Goal: Task Accomplishment & Management: Complete application form

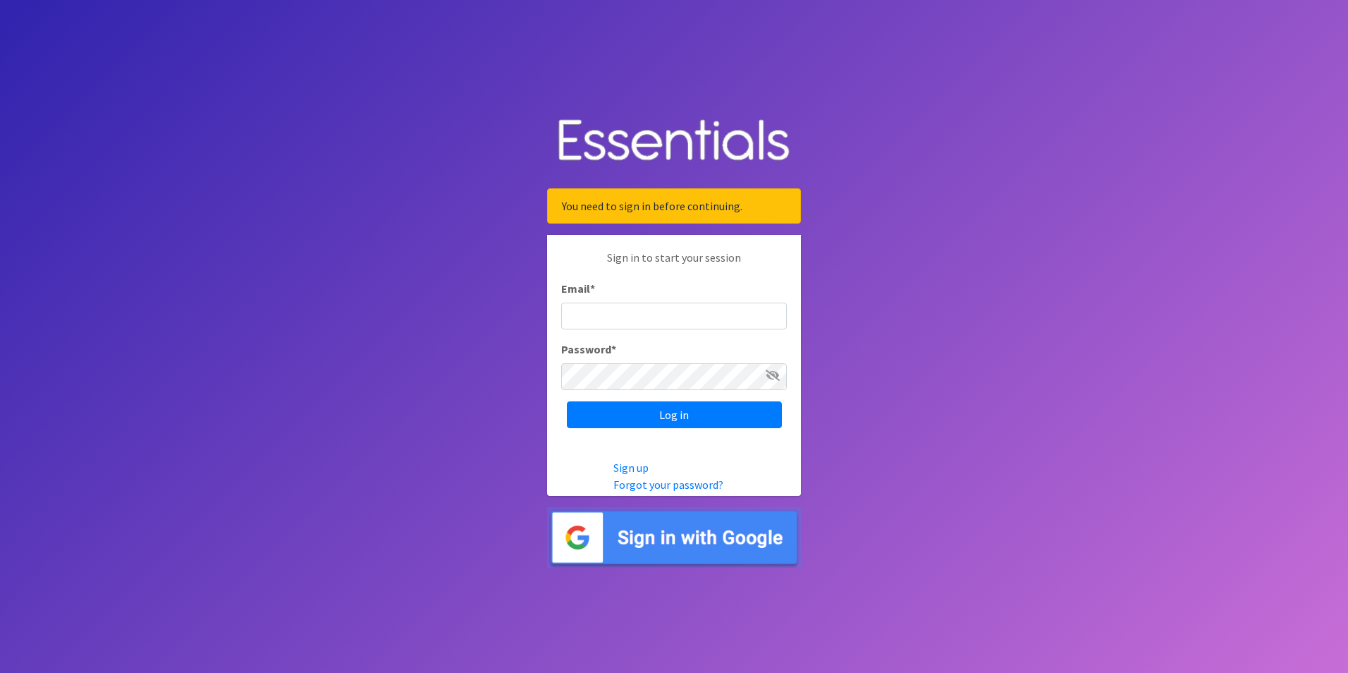
click at [630, 316] on input "Email *" at bounding box center [674, 316] width 226 height 27
type input "[EMAIL_ADDRESS][DOMAIN_NAME]"
click at [567, 401] on input "Log in" at bounding box center [674, 414] width 215 height 27
click at [621, 320] on input "Email *" at bounding box center [674, 316] width 226 height 27
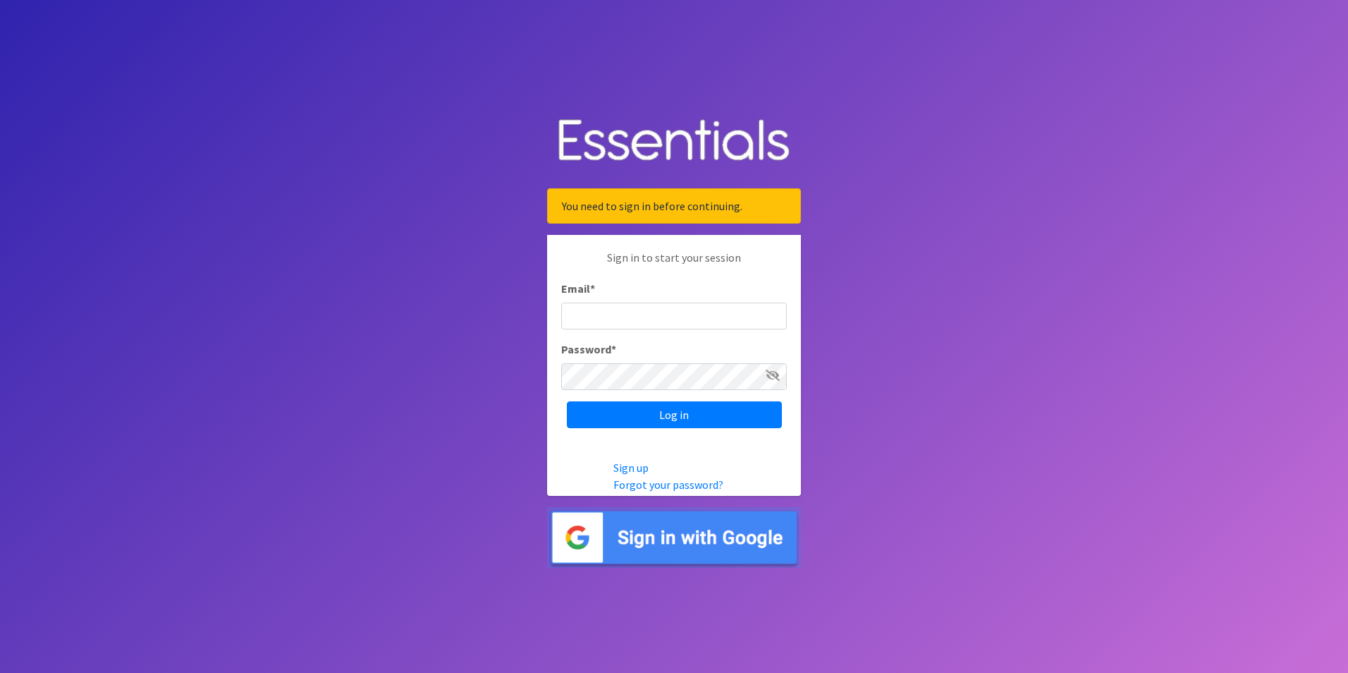
type input "[EMAIL_ADDRESS][DOMAIN_NAME]"
click at [567, 401] on input "Log in" at bounding box center [674, 414] width 215 height 27
click at [634, 485] on link "Forgot your password?" at bounding box center [669, 484] width 110 height 14
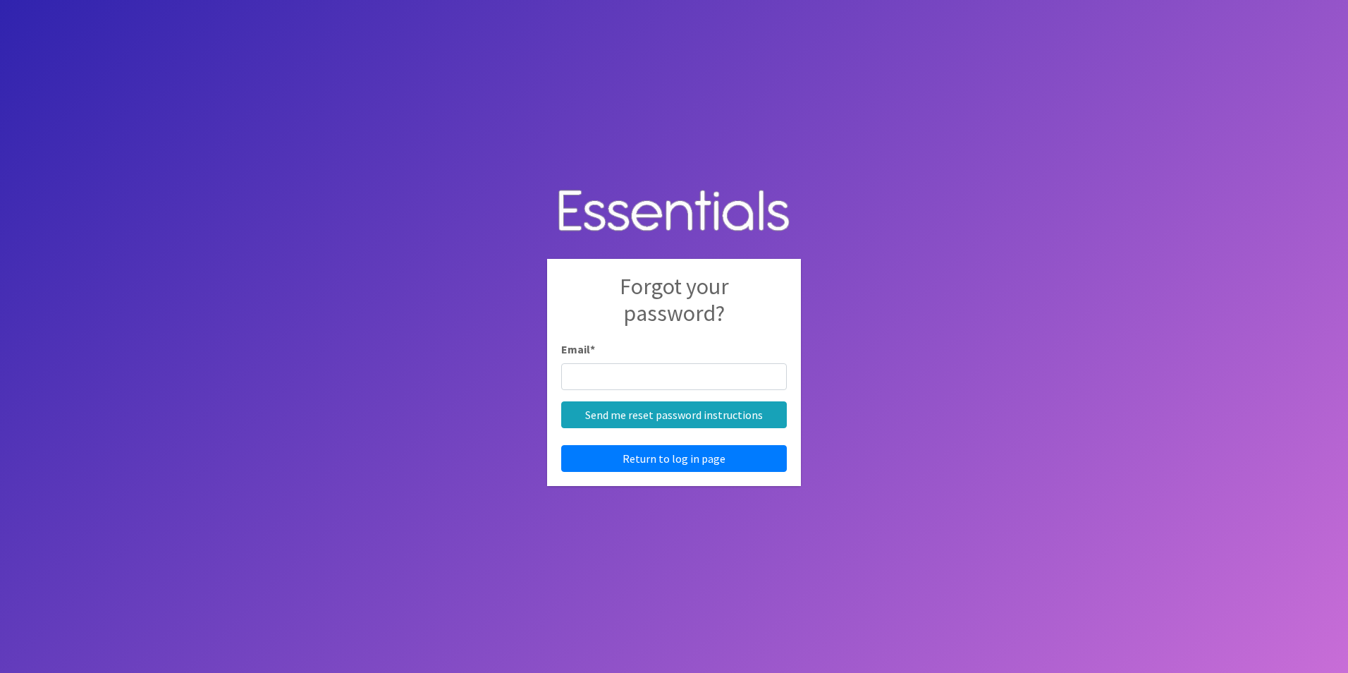
click at [582, 371] on input "Email *" at bounding box center [674, 376] width 226 height 27
type input "[EMAIL_ADDRESS][DOMAIN_NAME]"
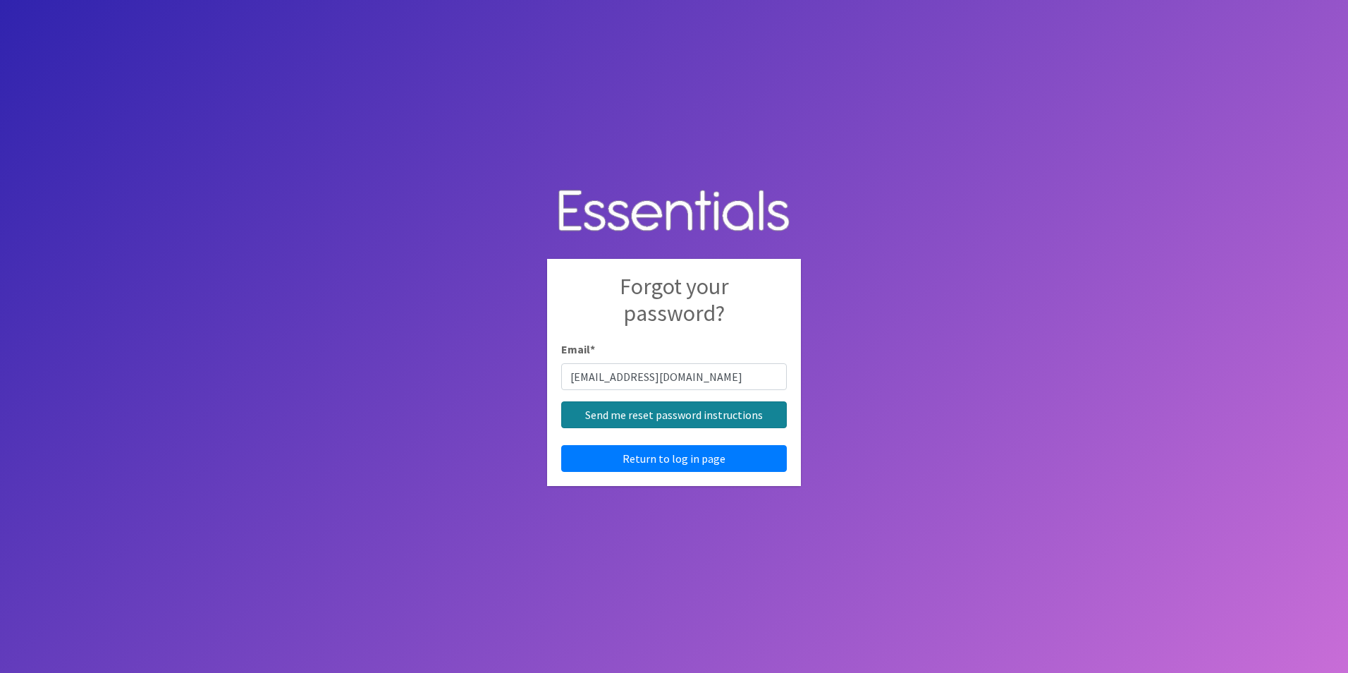
click at [600, 417] on input "Send me reset password instructions" at bounding box center [674, 414] width 226 height 27
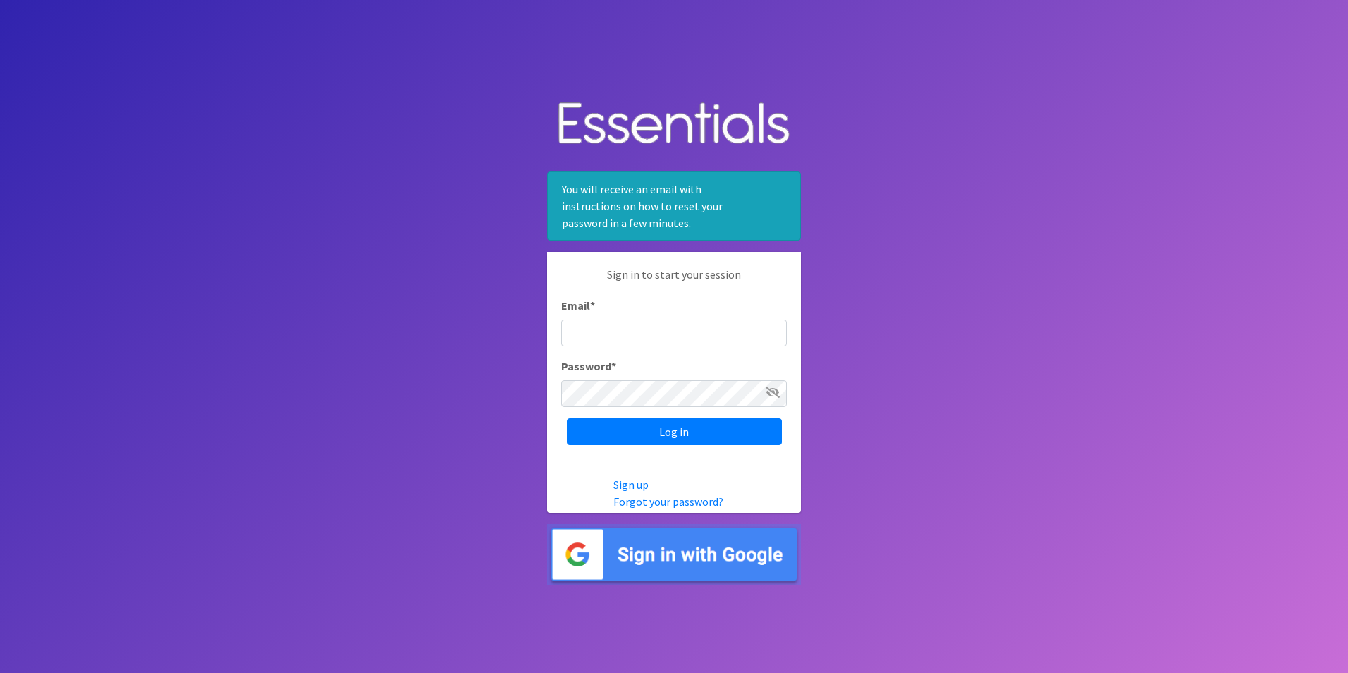
click at [571, 331] on input "Email *" at bounding box center [674, 332] width 226 height 27
type input "[EMAIL_ADDRESS][DOMAIN_NAME]"
click at [567, 418] on input "Log in" at bounding box center [674, 431] width 215 height 27
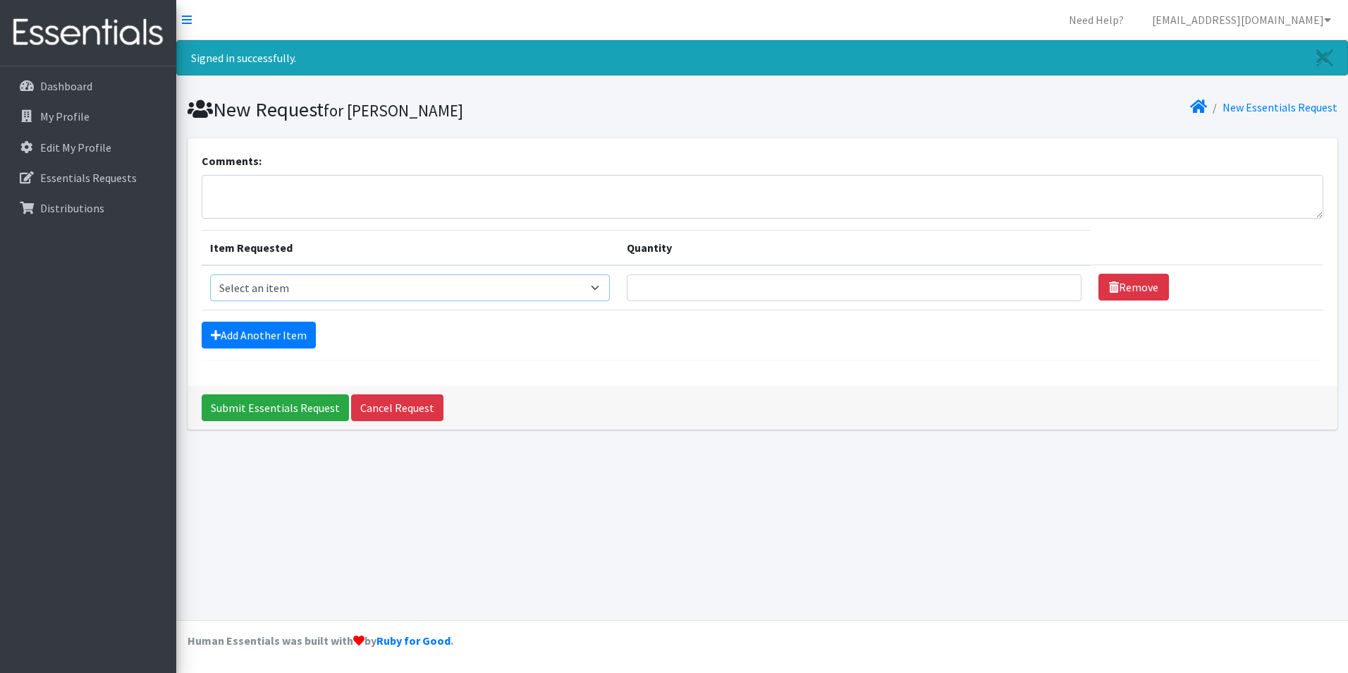
click at [610, 285] on select "Select an item Adult XXX Large Adult Large Adult XX Large Adult Medium Adult Sm…" at bounding box center [410, 287] width 401 height 27
select select "4933"
click at [210, 274] on select "Select an item Adult XXX Large Adult Large Adult XX Large Adult Medium Adult Sm…" at bounding box center [410, 287] width 401 height 27
click at [965, 289] on input "Quantity" at bounding box center [854, 287] width 455 height 27
type input "100"
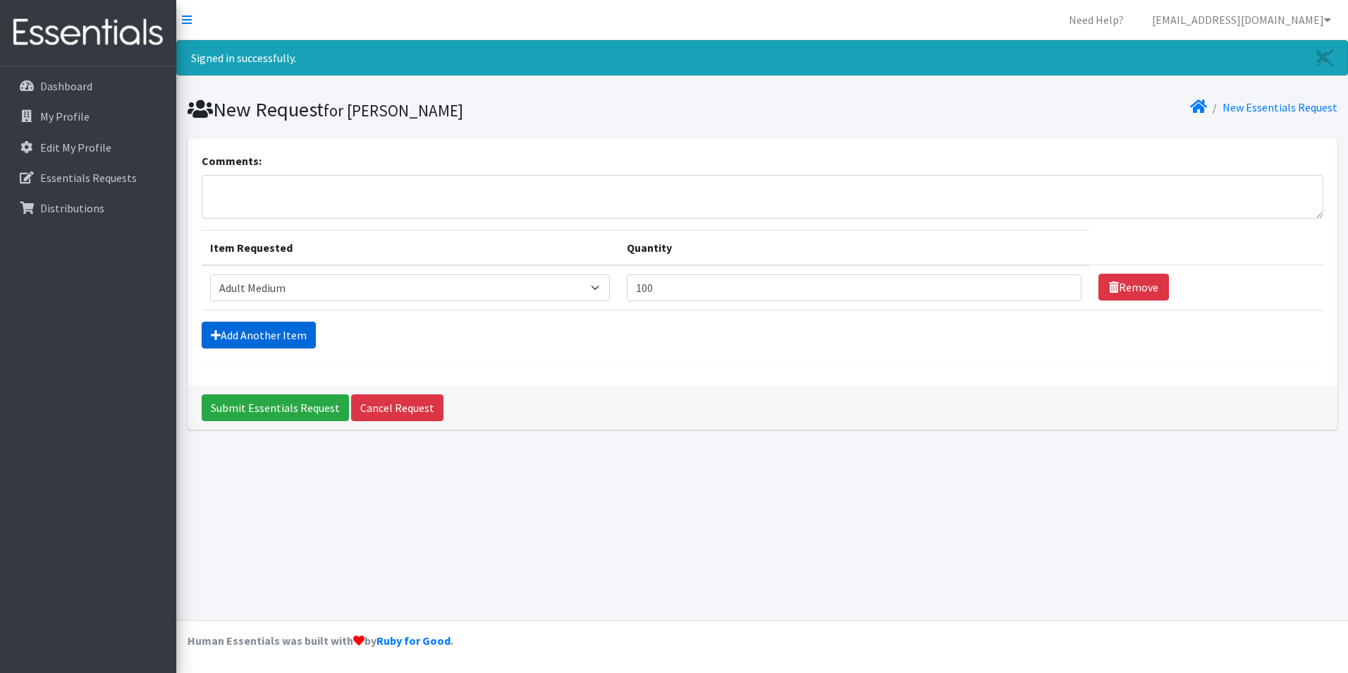
click at [257, 339] on link "Add Another Item" at bounding box center [259, 335] width 114 height 27
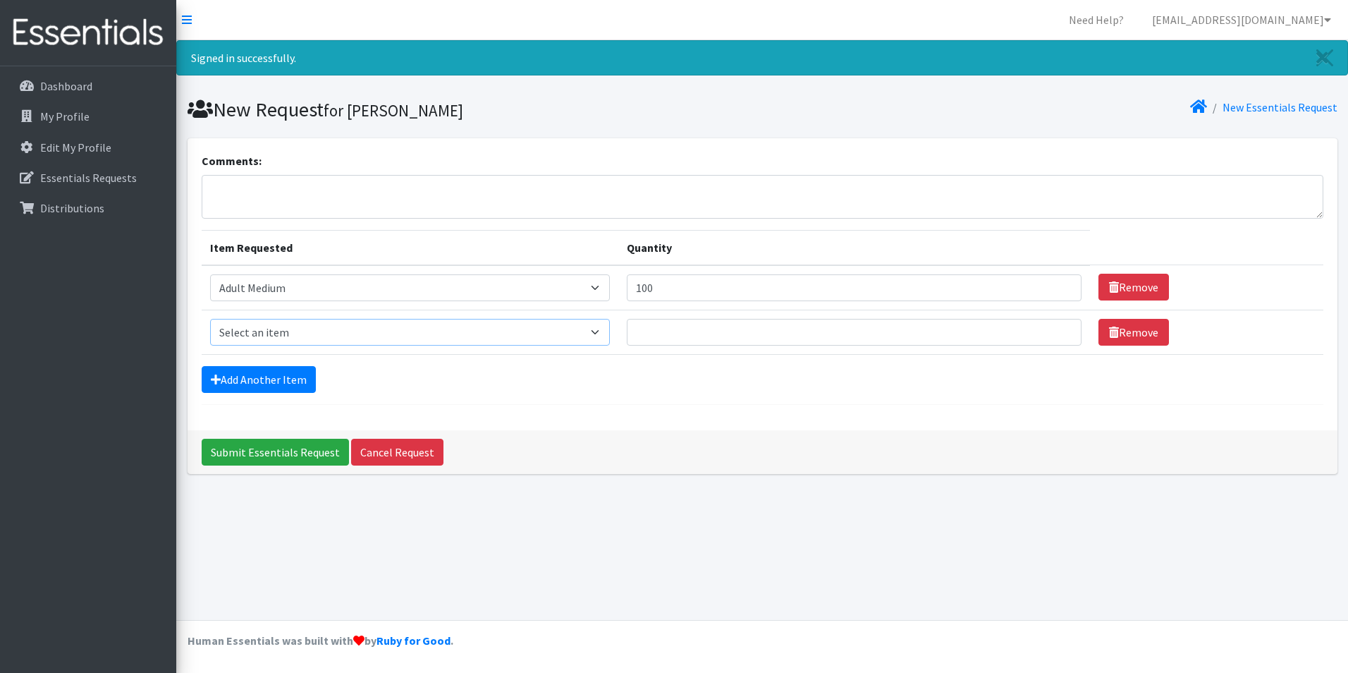
click at [415, 331] on select "Select an item Adult XXX Large Adult Large Adult XX Large Adult Medium Adult Sm…" at bounding box center [410, 332] width 401 height 27
select select "4934"
click at [210, 319] on select "Select an item Adult XXX Large Adult Large Adult XX Large Adult Medium Adult Sm…" at bounding box center [410, 332] width 401 height 27
click at [674, 330] on input "Quantity" at bounding box center [854, 332] width 455 height 27
type input "100"
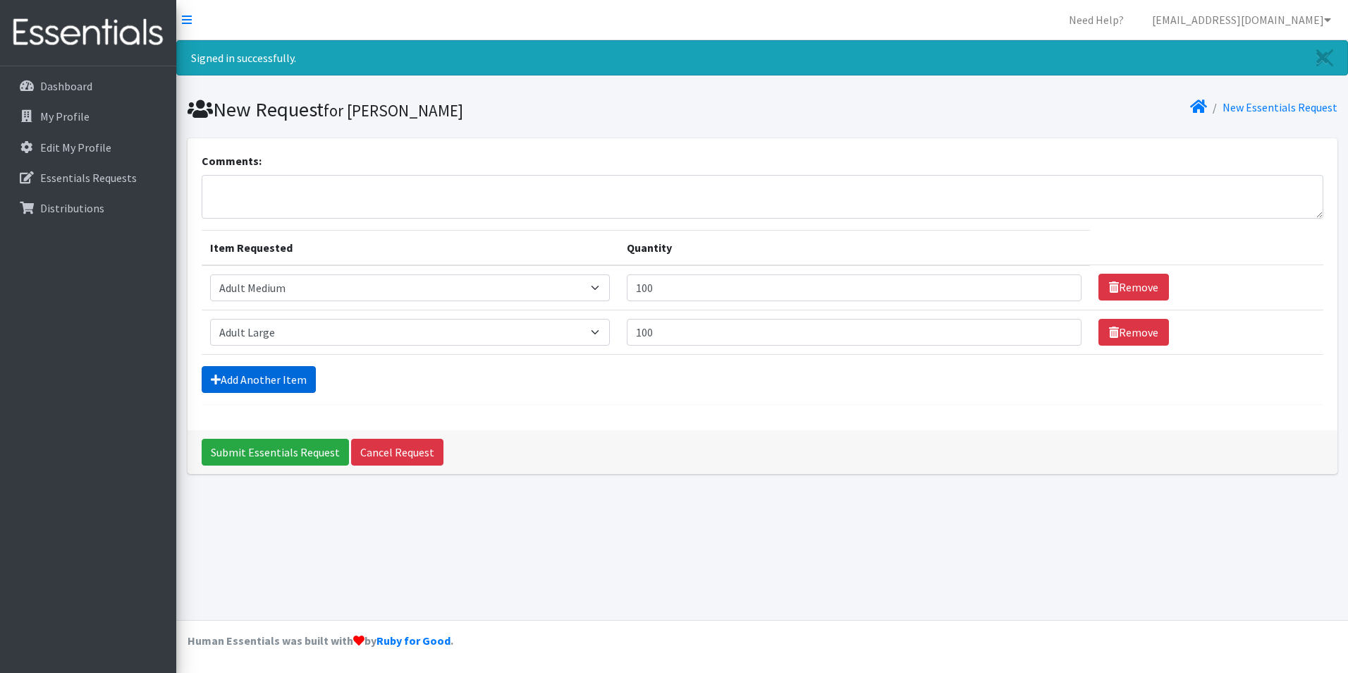
click at [217, 382] on icon at bounding box center [216, 379] width 10 height 11
click at [213, 374] on icon at bounding box center [216, 379] width 10 height 11
click at [214, 382] on icon at bounding box center [216, 379] width 10 height 11
click at [530, 408] on div "Comments: Item Requested Quantity Item Requested Select an item Adult XXX Large…" at bounding box center [763, 284] width 1150 height 292
click at [257, 383] on link "Add Another Item" at bounding box center [259, 379] width 114 height 27
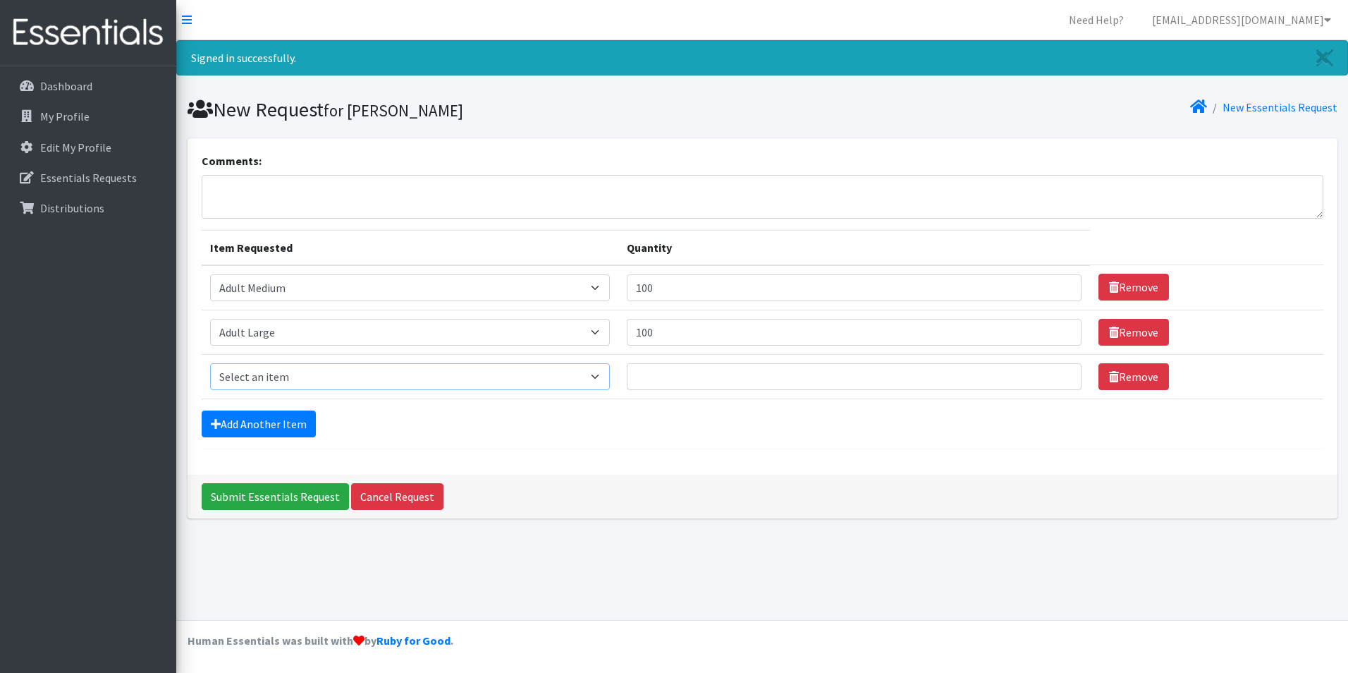
click at [600, 376] on select "Select an item Adult XXX Large Adult Large Adult XX Large Adult Medium Adult Sm…" at bounding box center [410, 376] width 401 height 27
select select "4935"
click at [210, 363] on select "Select an item Adult XXX Large Adult Large Adult XX Large Adult Medium Adult Sm…" at bounding box center [410, 376] width 401 height 27
click at [688, 372] on input "Quantity" at bounding box center [854, 376] width 455 height 27
type input "100"
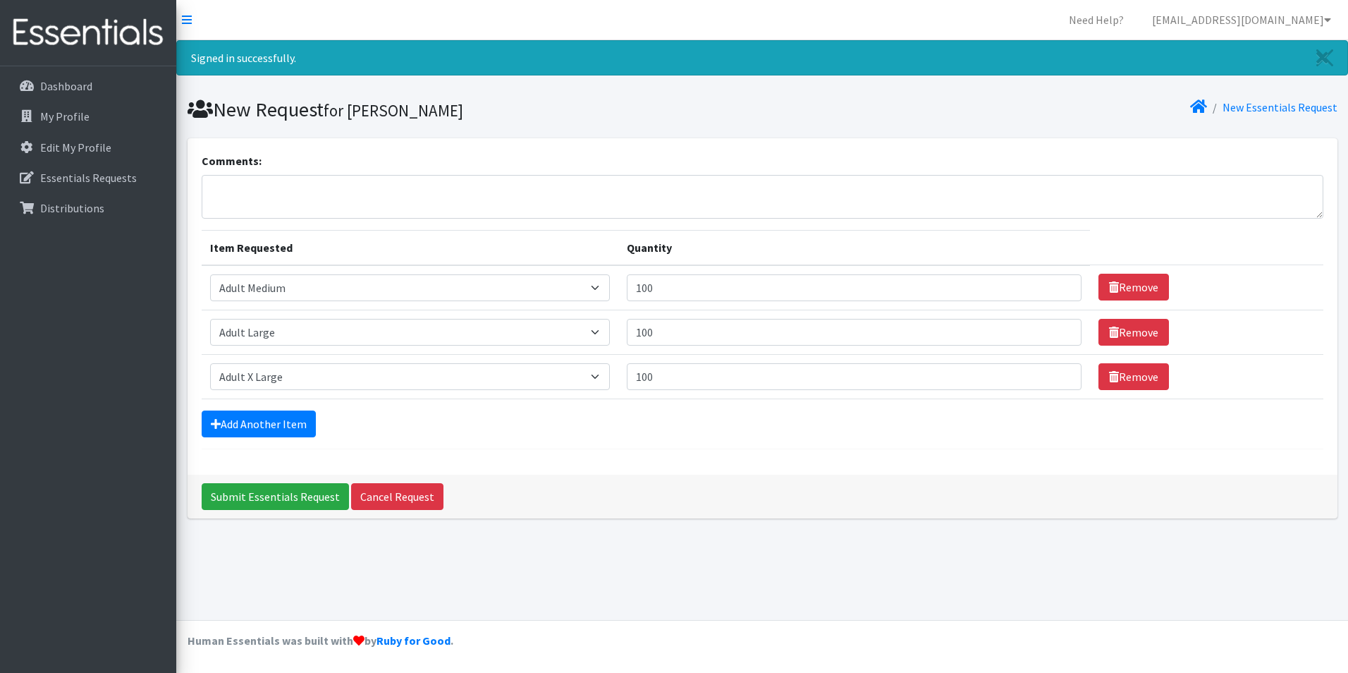
click at [444, 449] on hr at bounding box center [763, 449] width 1122 height 1
click at [221, 427] on link "Add Another Item" at bounding box center [259, 423] width 114 height 27
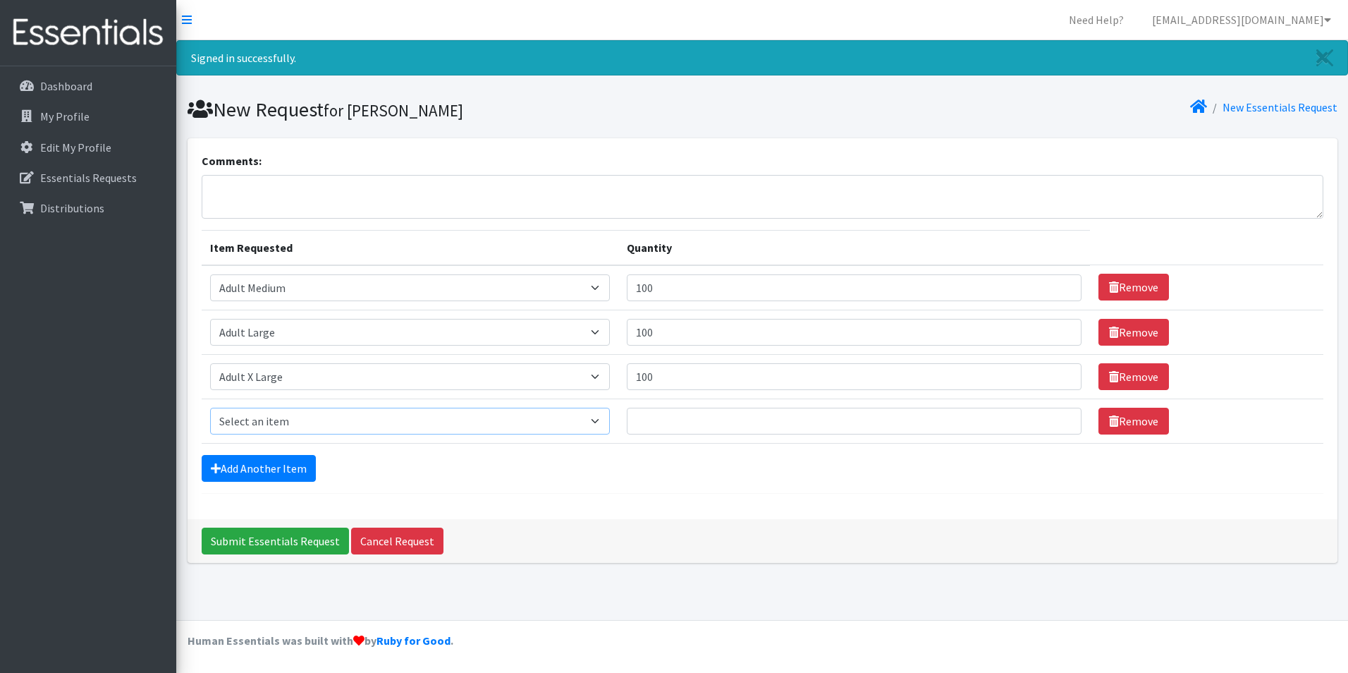
click at [475, 422] on select "Select an item Adult XXX Large Adult Large Adult XX Large Adult Medium Adult Sm…" at bounding box center [410, 421] width 401 height 27
select select "406"
click at [210, 408] on select "Select an item Adult XXX Large Adult Large Adult XX Large Adult Medium Adult Sm…" at bounding box center [410, 421] width 401 height 27
click at [674, 420] on input "Quantity" at bounding box center [854, 421] width 455 height 27
type input "50"
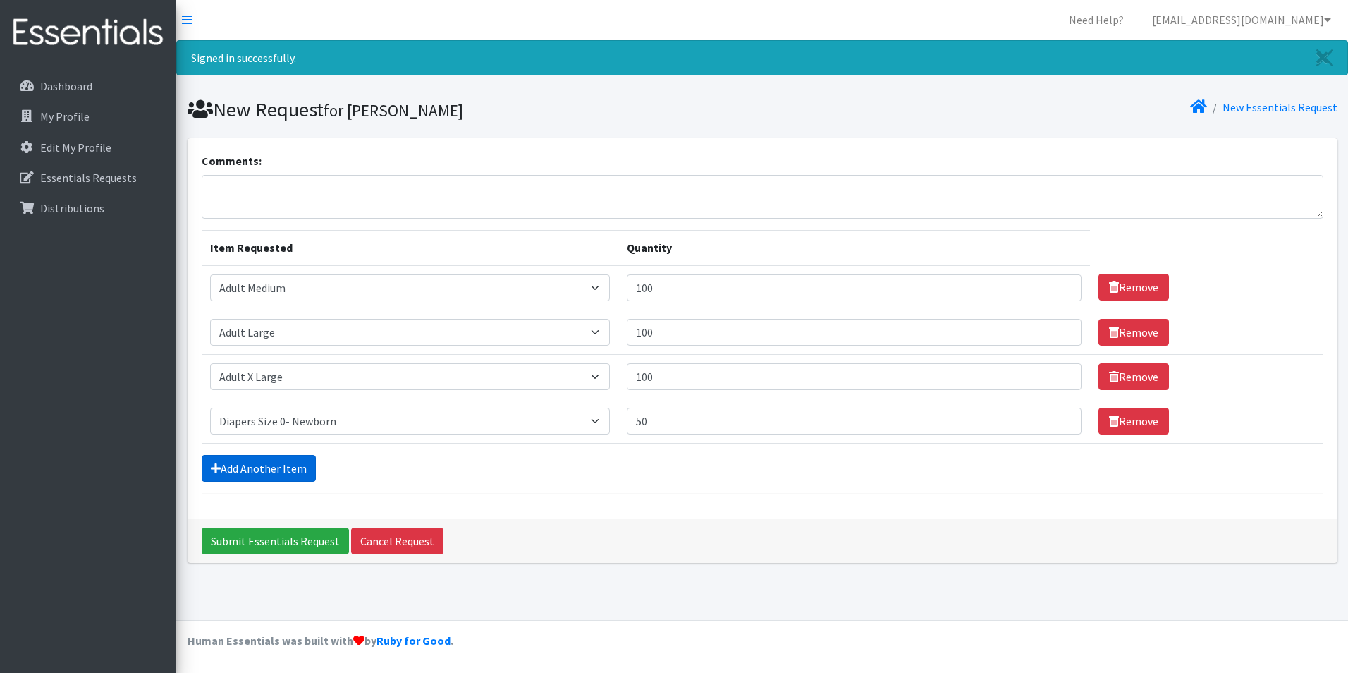
click at [260, 475] on link "Add Another Item" at bounding box center [259, 468] width 114 height 27
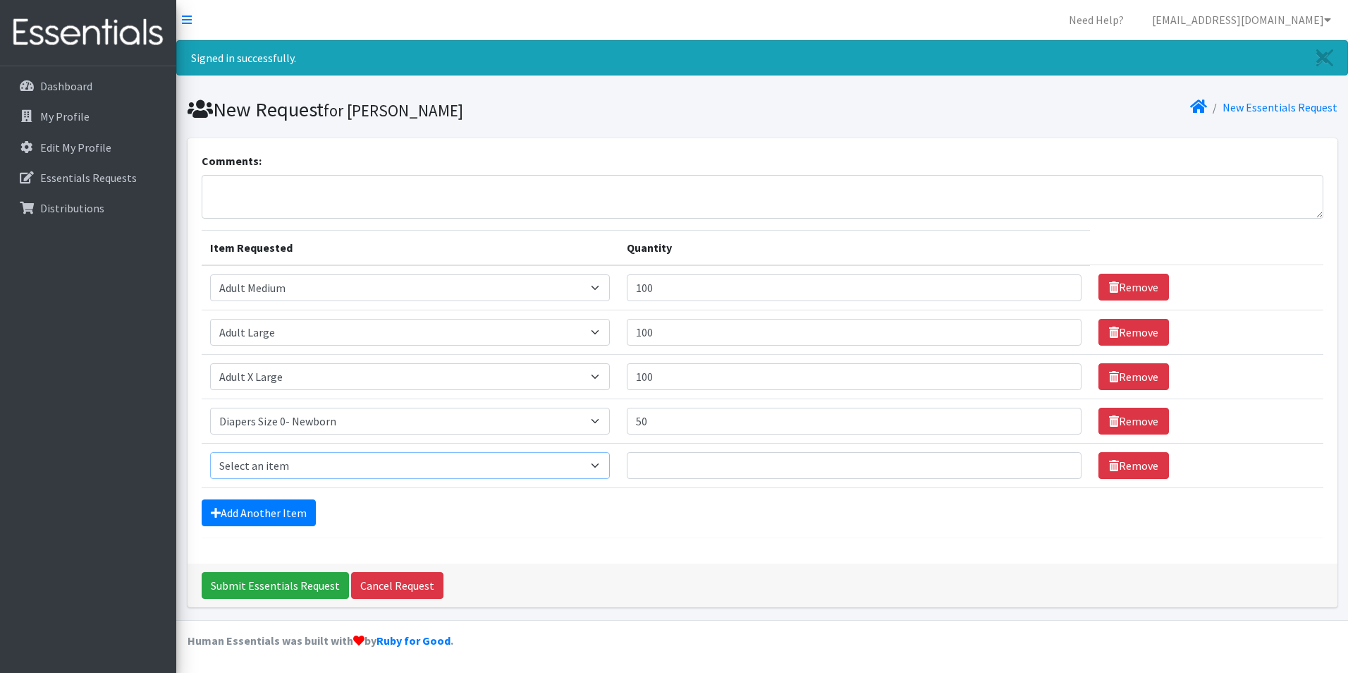
click at [345, 468] on select "Select an item Adult XXX Large Adult Large Adult XX Large Adult Medium Adult Sm…" at bounding box center [410, 465] width 401 height 27
select select "408"
click at [210, 452] on select "Select an item Adult XXX Large Adult Large Adult XX Large Adult Medium Adult Sm…" at bounding box center [410, 465] width 401 height 27
click at [689, 470] on input "Quantity" at bounding box center [854, 465] width 455 height 27
type input "50"
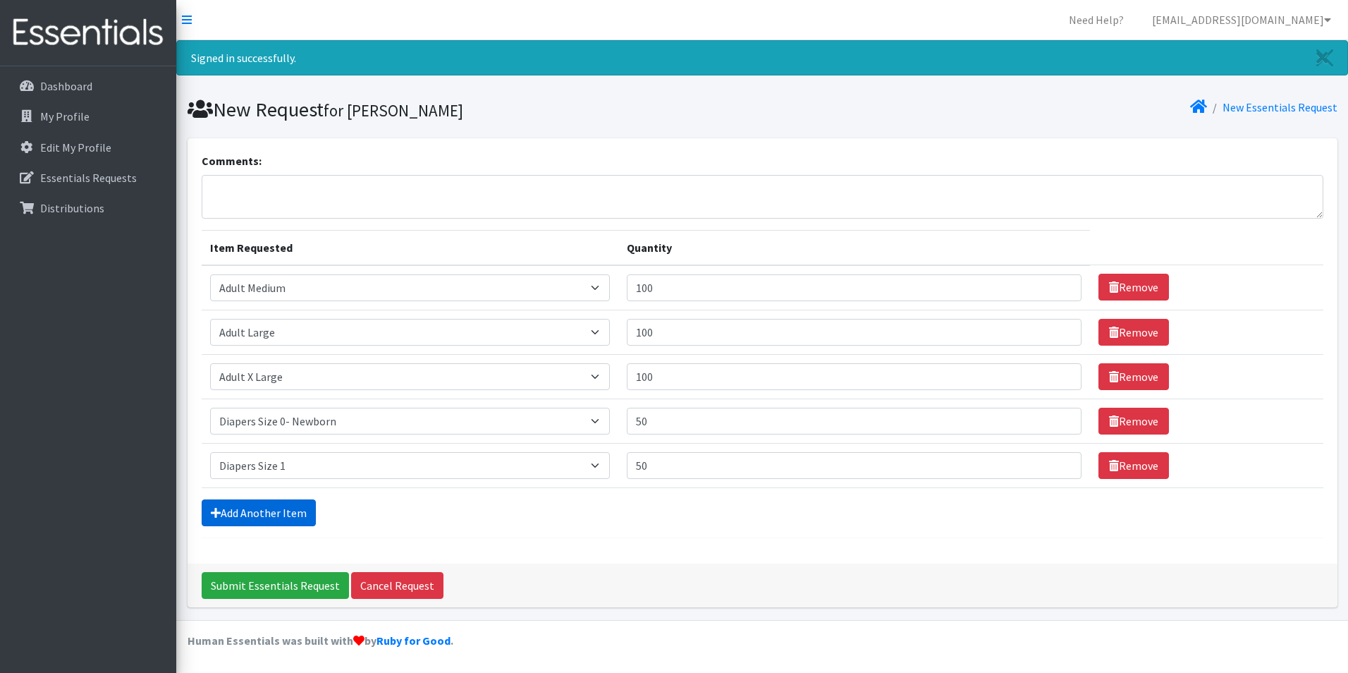
click at [213, 519] on link "Add Another Item" at bounding box center [259, 512] width 114 height 27
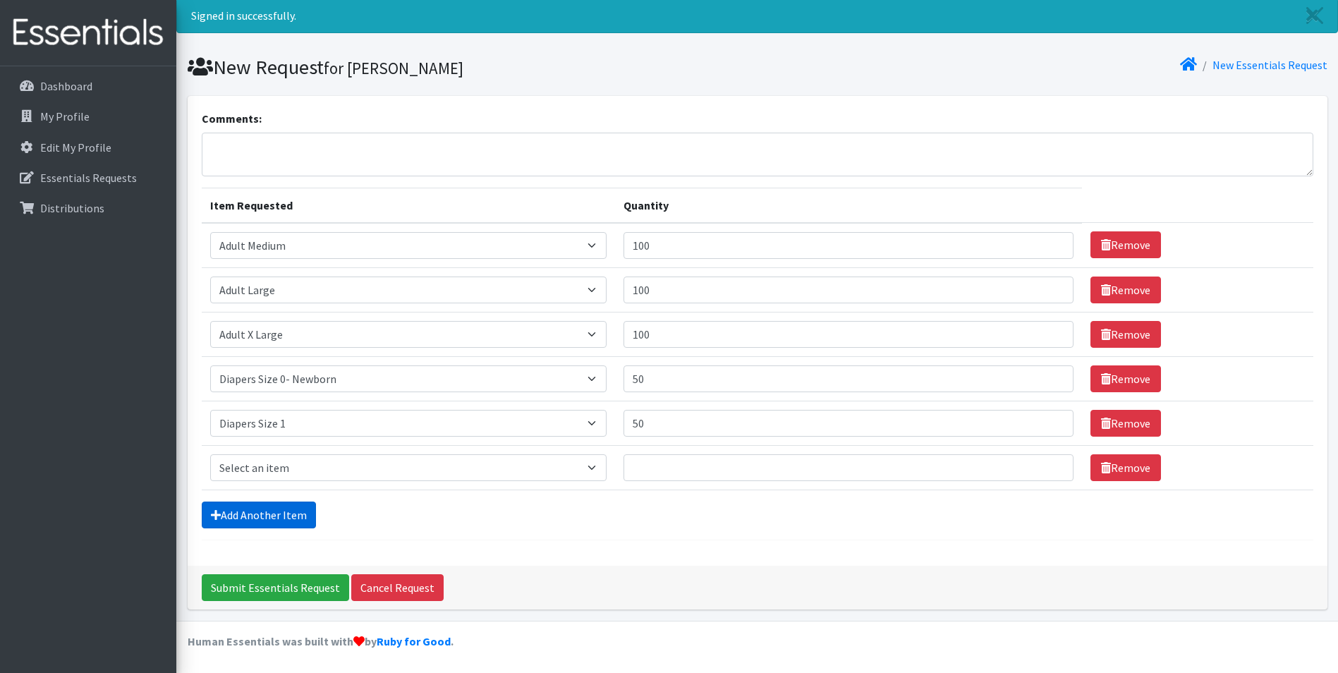
scroll to position [43, 0]
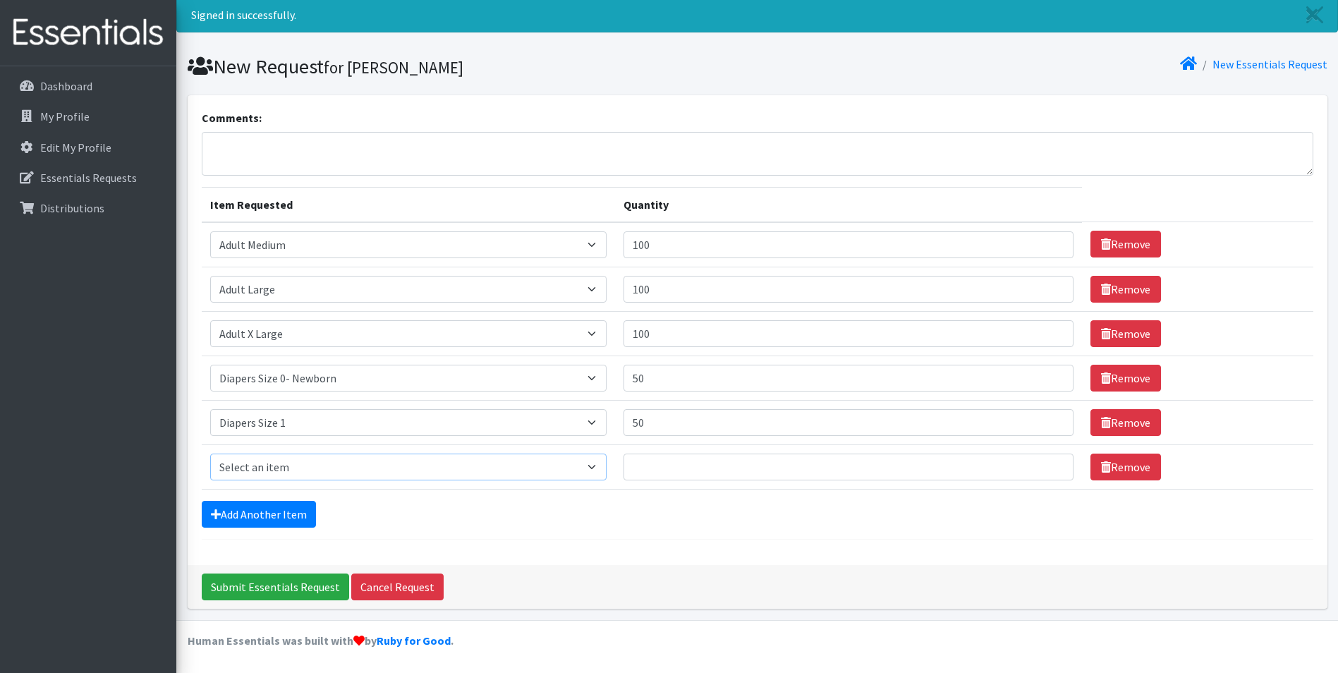
click at [270, 464] on select "Select an item Adult XXX Large Adult Large Adult XX Large Adult Medium Adult Sm…" at bounding box center [408, 466] width 396 height 27
select select "426"
click at [210, 453] on select "Select an item Adult XXX Large Adult Large Adult XX Large Adult Medium Adult Sm…" at bounding box center [408, 466] width 396 height 27
click at [650, 454] on input "Quantity" at bounding box center [848, 466] width 451 height 27
type input "50"
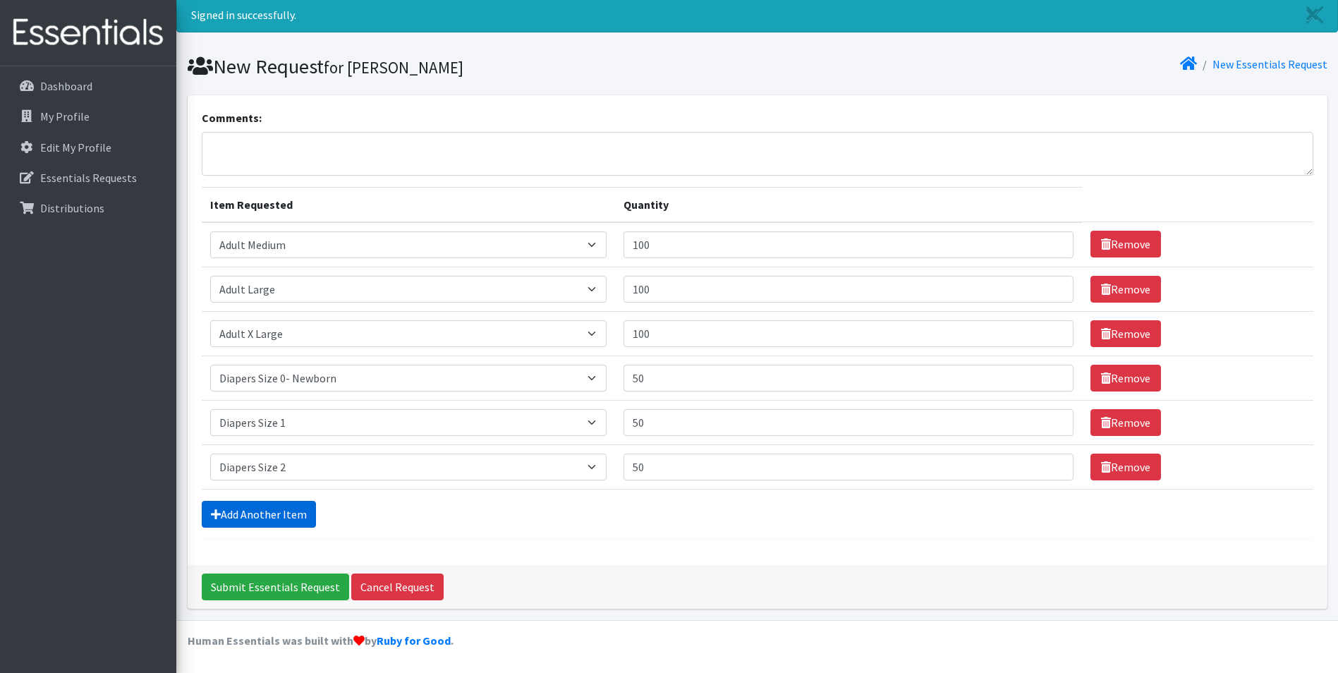
click at [226, 516] on link "Add Another Item" at bounding box center [259, 514] width 114 height 27
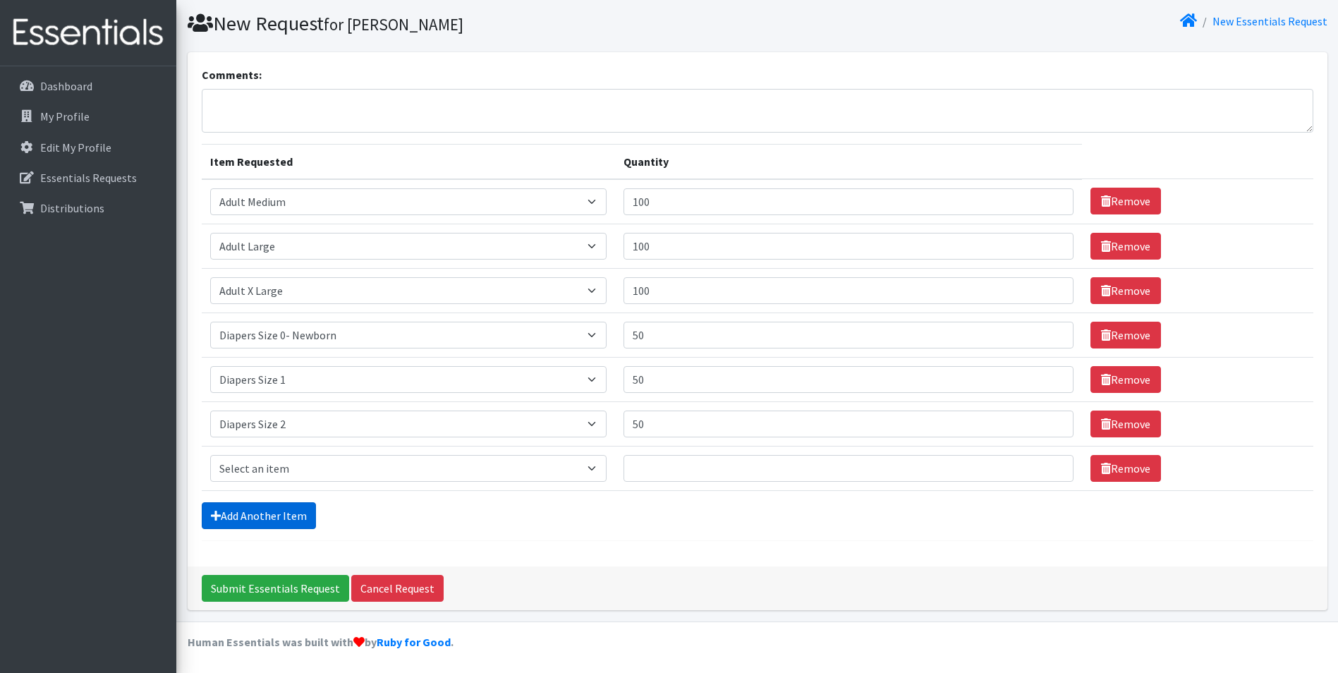
scroll to position [87, 0]
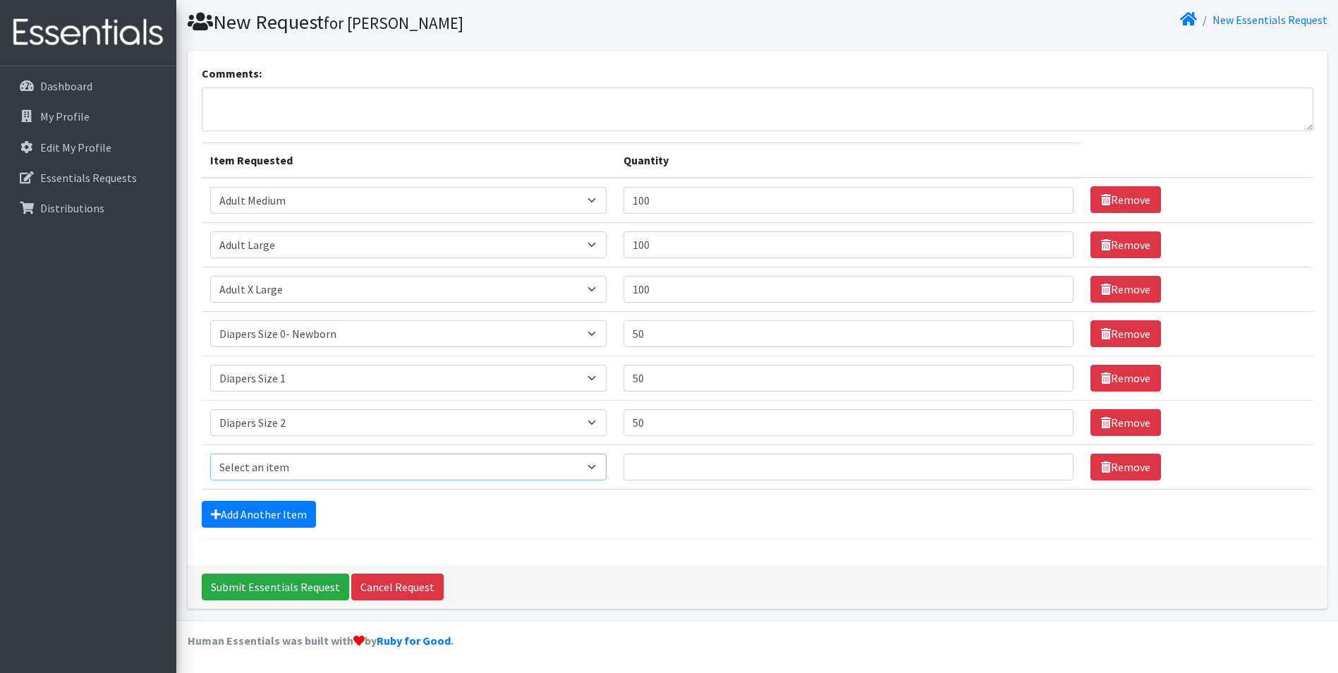
click at [257, 469] on select "Select an item Adult XXX Large Adult Large Adult XX Large Adult Medium Adult Sm…" at bounding box center [408, 466] width 396 height 27
select select "428"
click at [210, 453] on select "Select an item Adult XXX Large Adult Large Adult XX Large Adult Medium Adult Sm…" at bounding box center [408, 466] width 396 height 27
click at [673, 463] on input "Quantity" at bounding box center [848, 466] width 451 height 27
type input "50"
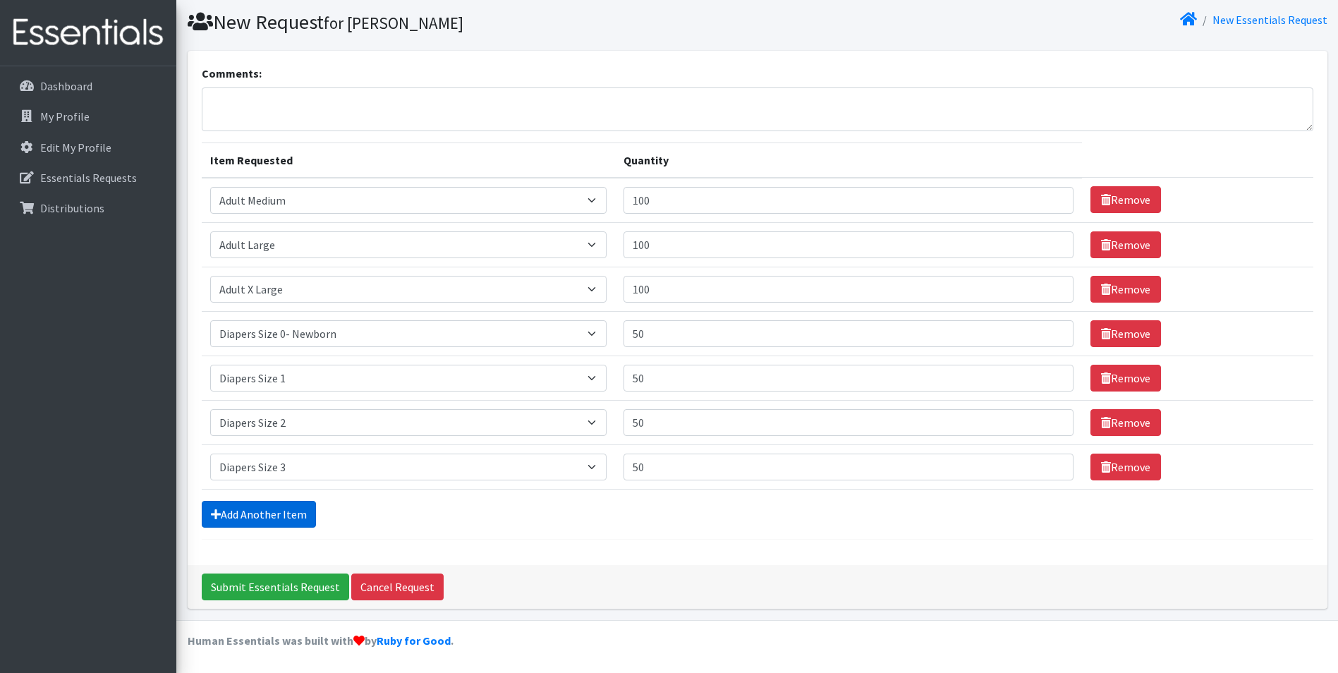
click at [243, 512] on link "Add Another Item" at bounding box center [259, 514] width 114 height 27
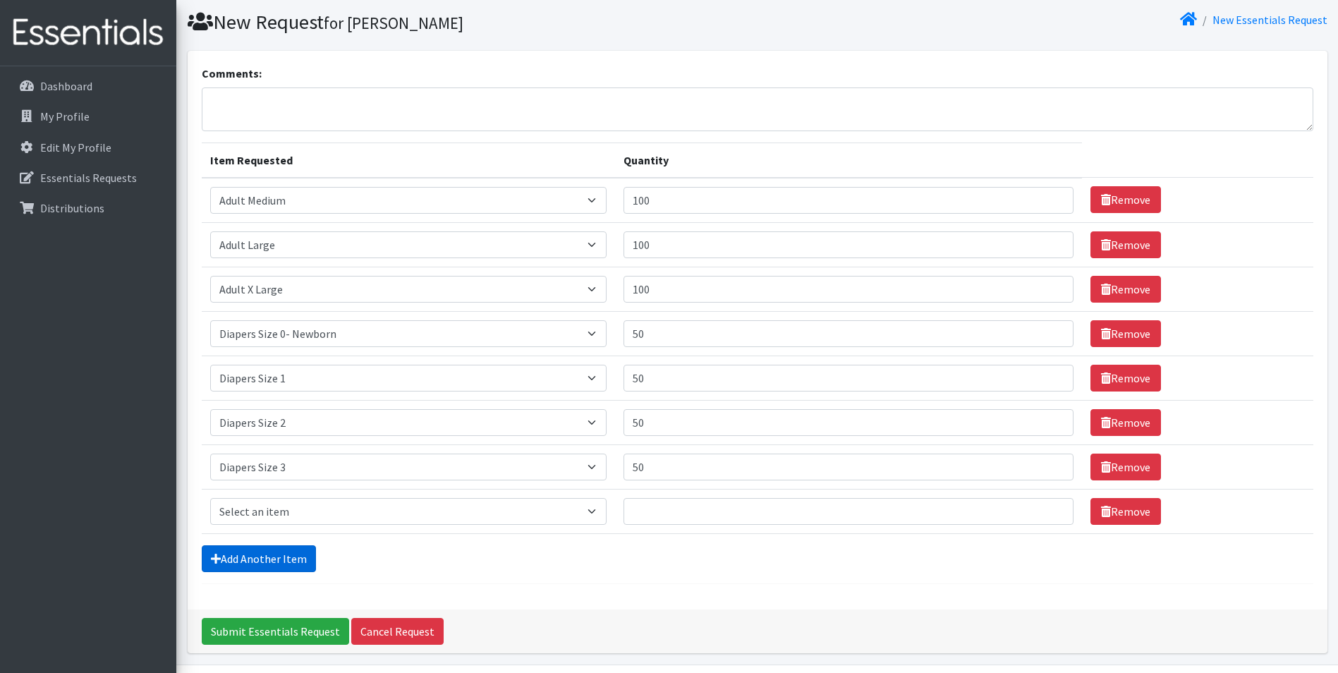
scroll to position [132, 0]
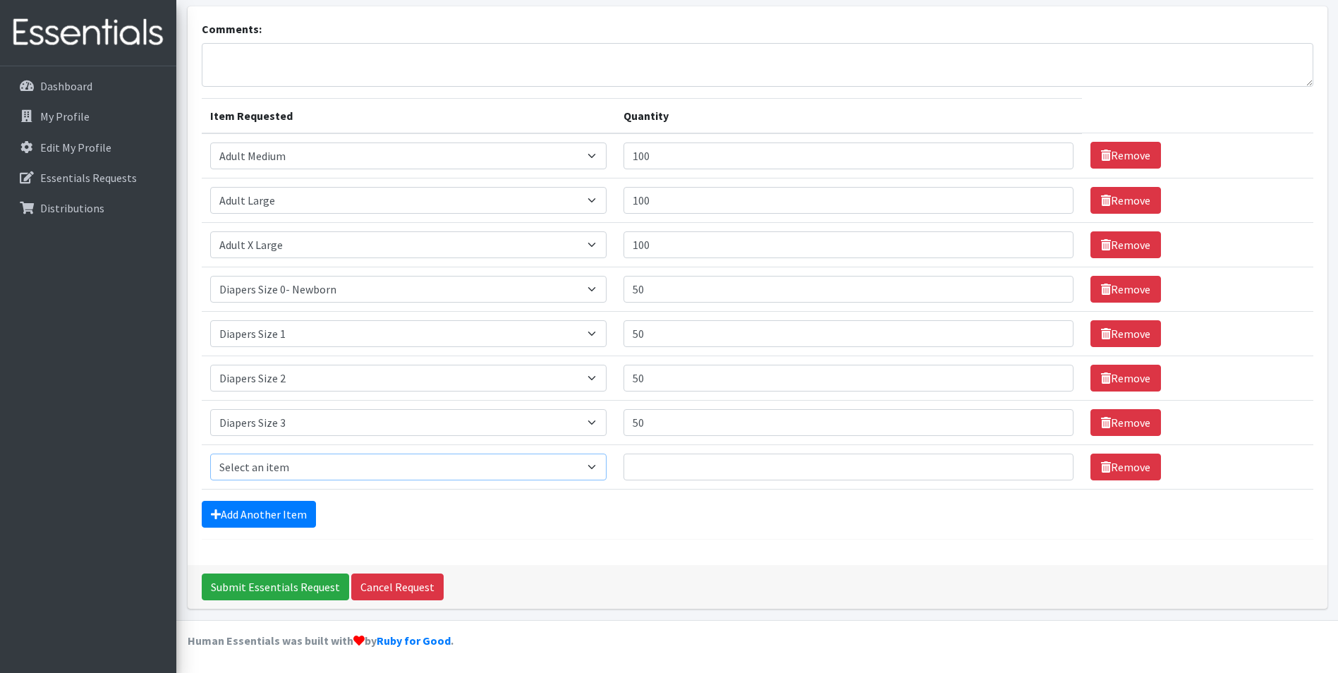
click at [260, 463] on select "Select an item Adult XXX Large Adult Large Adult XX Large Adult Medium Adult Sm…" at bounding box center [408, 466] width 396 height 27
select select "414"
click at [210, 453] on select "Select an item Adult XXX Large Adult Large Adult XX Large Adult Medium Adult Sm…" at bounding box center [408, 466] width 396 height 27
click at [669, 465] on input "Quantity" at bounding box center [848, 466] width 451 height 27
drag, startPoint x: 675, startPoint y: 469, endPoint x: 630, endPoint y: 468, distance: 44.4
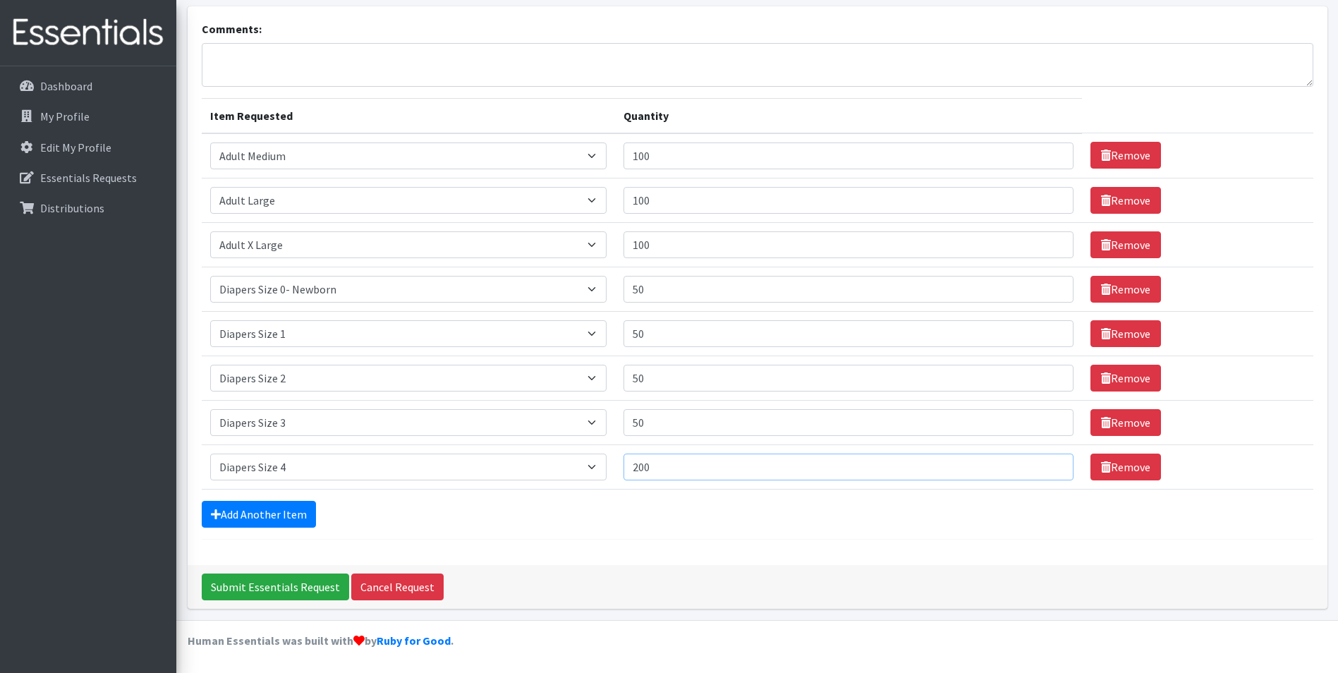
click at [630, 468] on td "Quantity 200" at bounding box center [849, 466] width 468 height 44
type input "300"
click at [243, 513] on link "Add Another Item" at bounding box center [259, 514] width 114 height 27
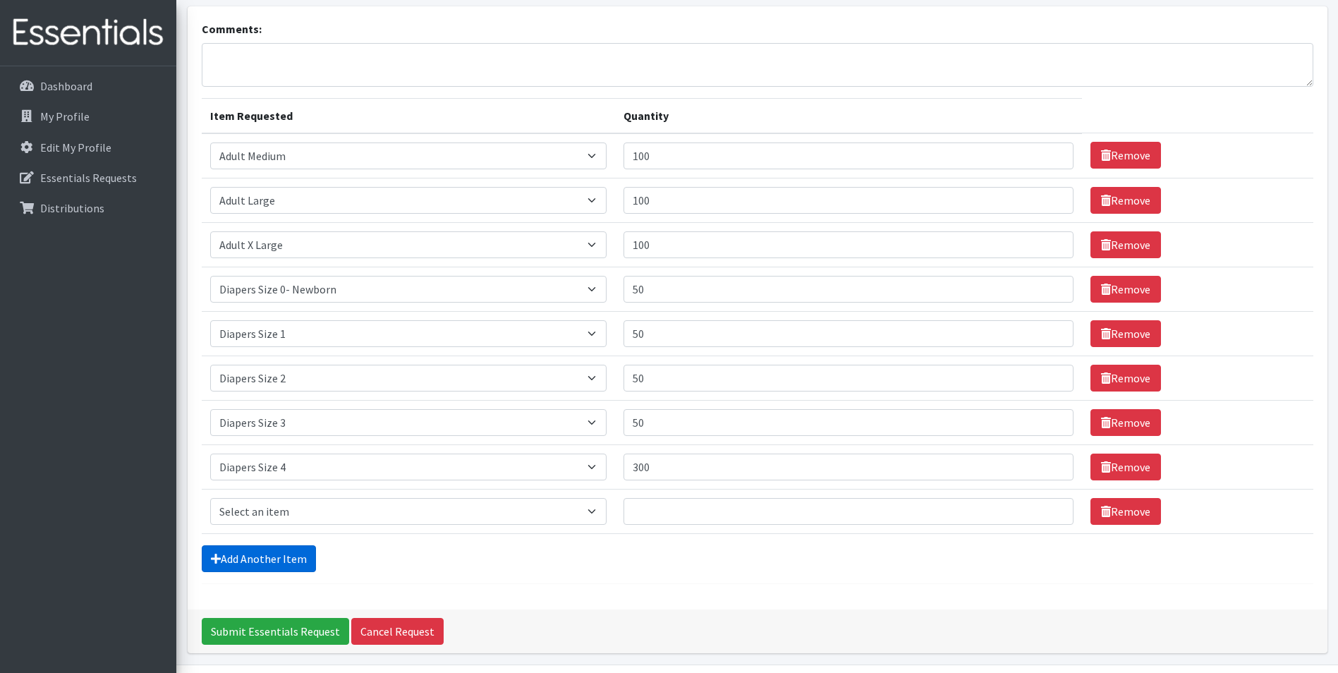
scroll to position [176, 0]
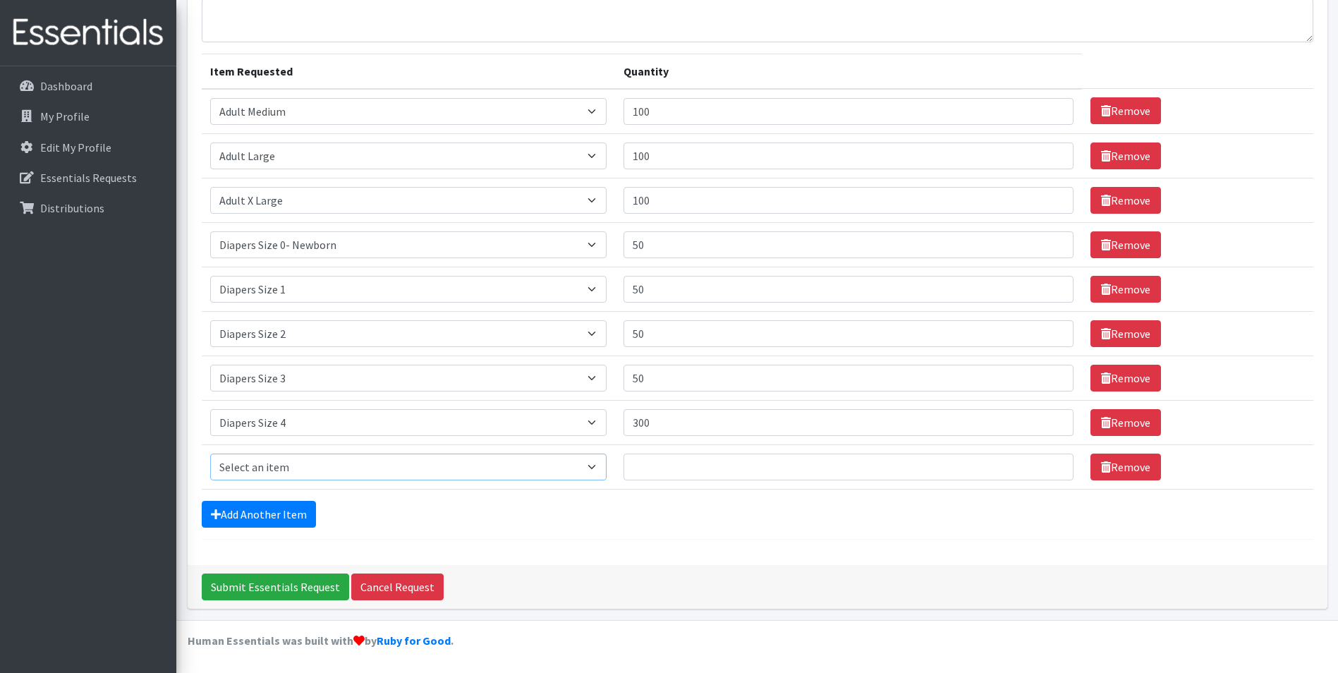
click at [284, 465] on select "Select an item Adult XXX Large Adult Large Adult XX Large Adult Medium Adult Sm…" at bounding box center [408, 466] width 396 height 27
select select "415"
click at [210, 453] on select "Select an item Adult XXX Large Adult Large Adult XX Large Adult Medium Adult Sm…" at bounding box center [408, 466] width 396 height 27
click at [656, 465] on input "Quantity" at bounding box center [848, 466] width 451 height 27
type input "250"
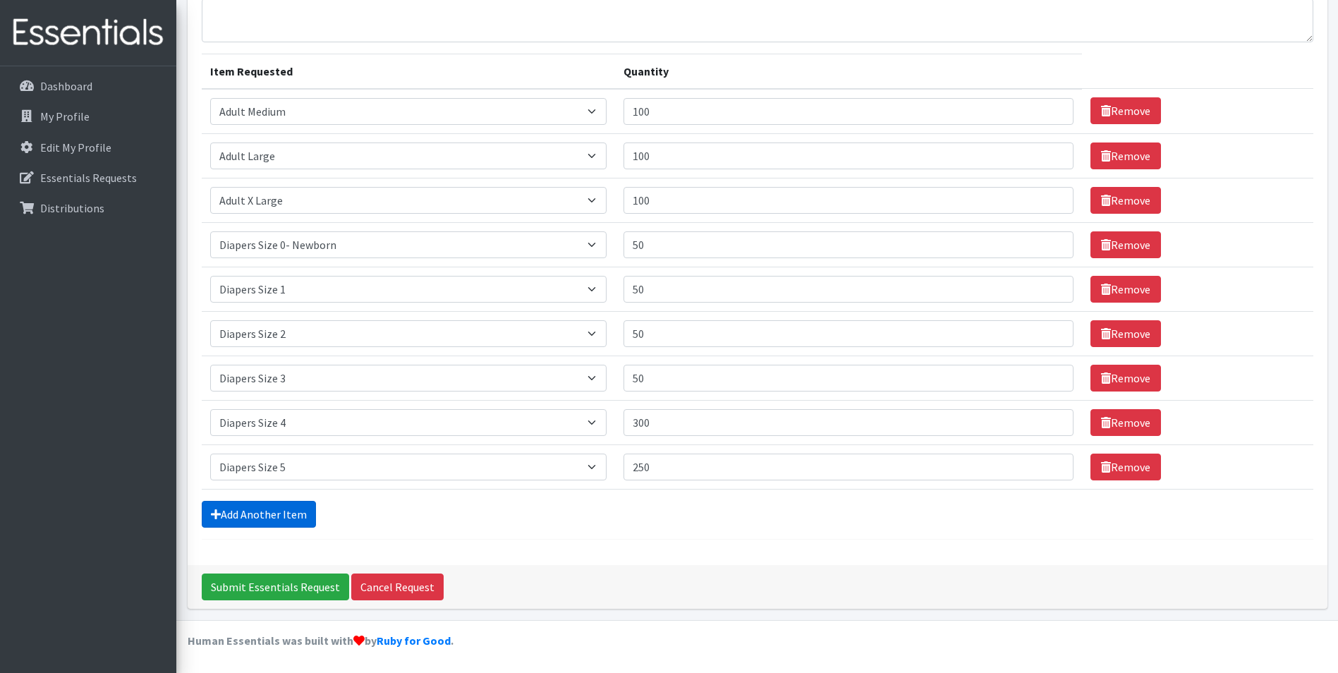
click at [236, 511] on link "Add Another Item" at bounding box center [259, 514] width 114 height 27
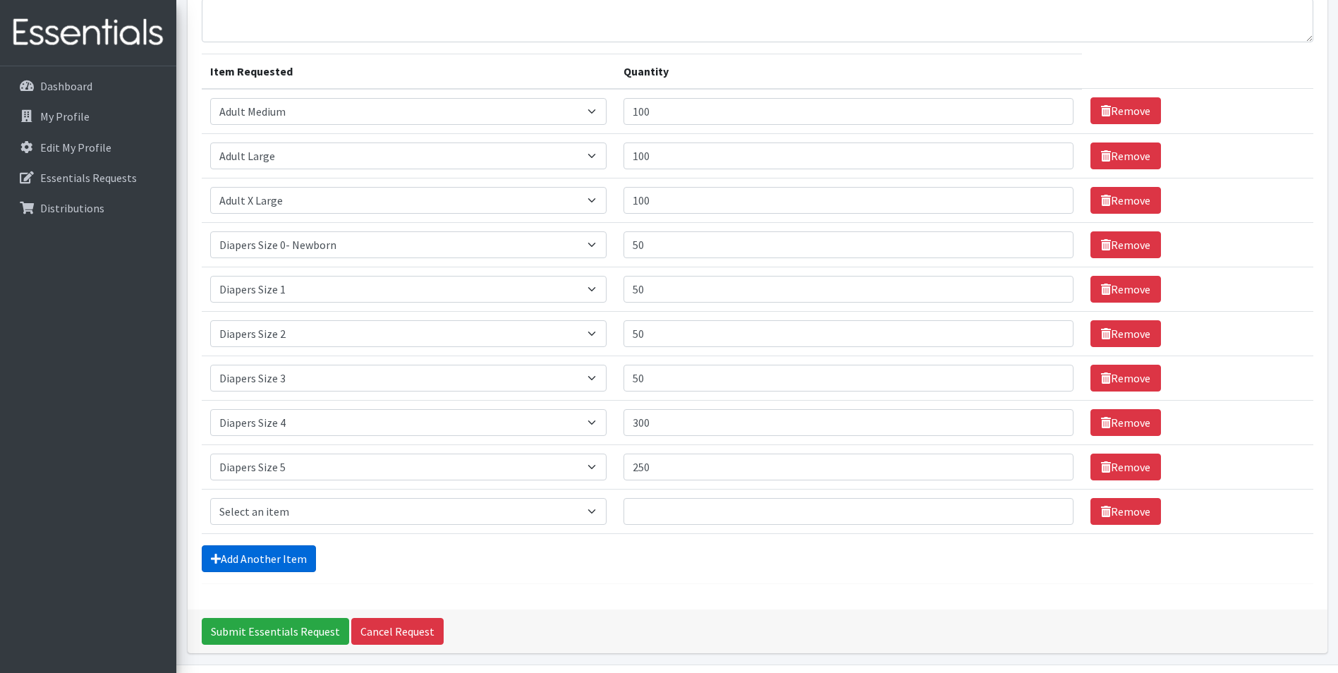
scroll to position [221, 0]
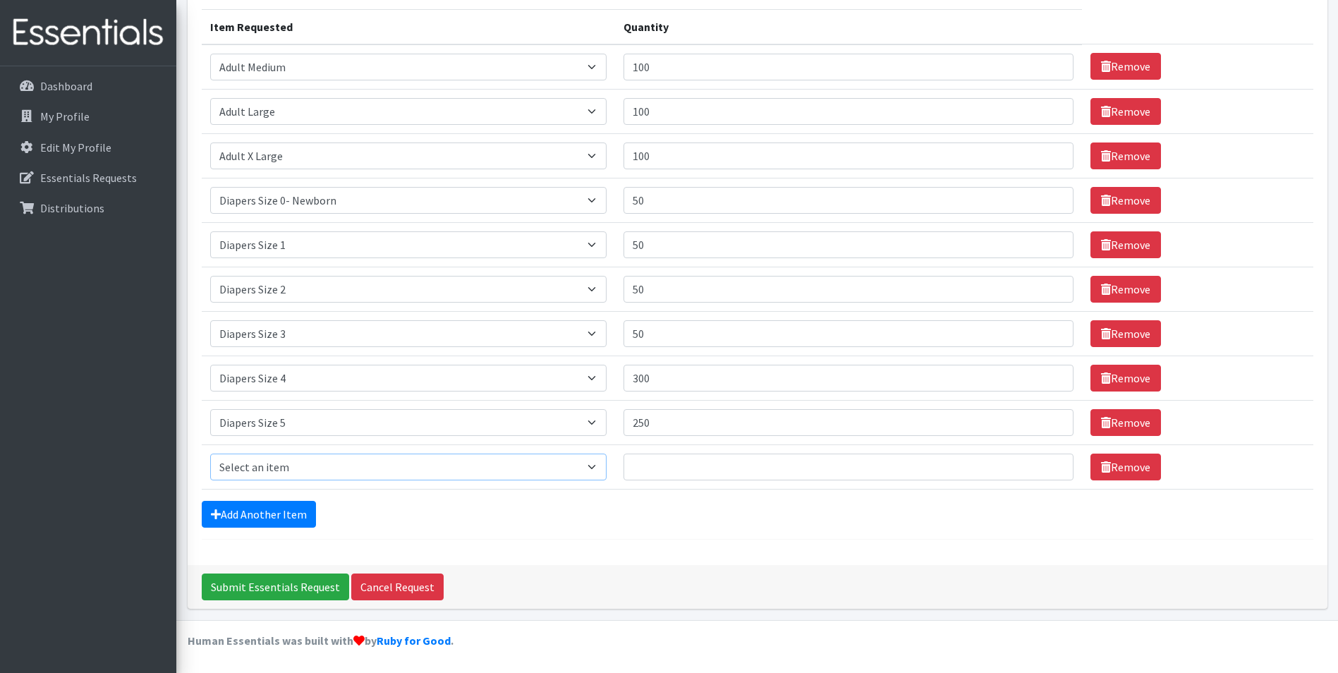
click at [268, 475] on select "Select an item Adult XXX Large Adult Large Adult XX Large Adult Medium Adult Sm…" at bounding box center [408, 466] width 396 height 27
select select "417"
click at [210, 453] on select "Select an item Adult XXX Large Adult Large Adult XX Large Adult Medium Adult Sm…" at bounding box center [408, 466] width 396 height 27
click at [654, 469] on input "Quantity" at bounding box center [848, 466] width 451 height 27
type input "250"
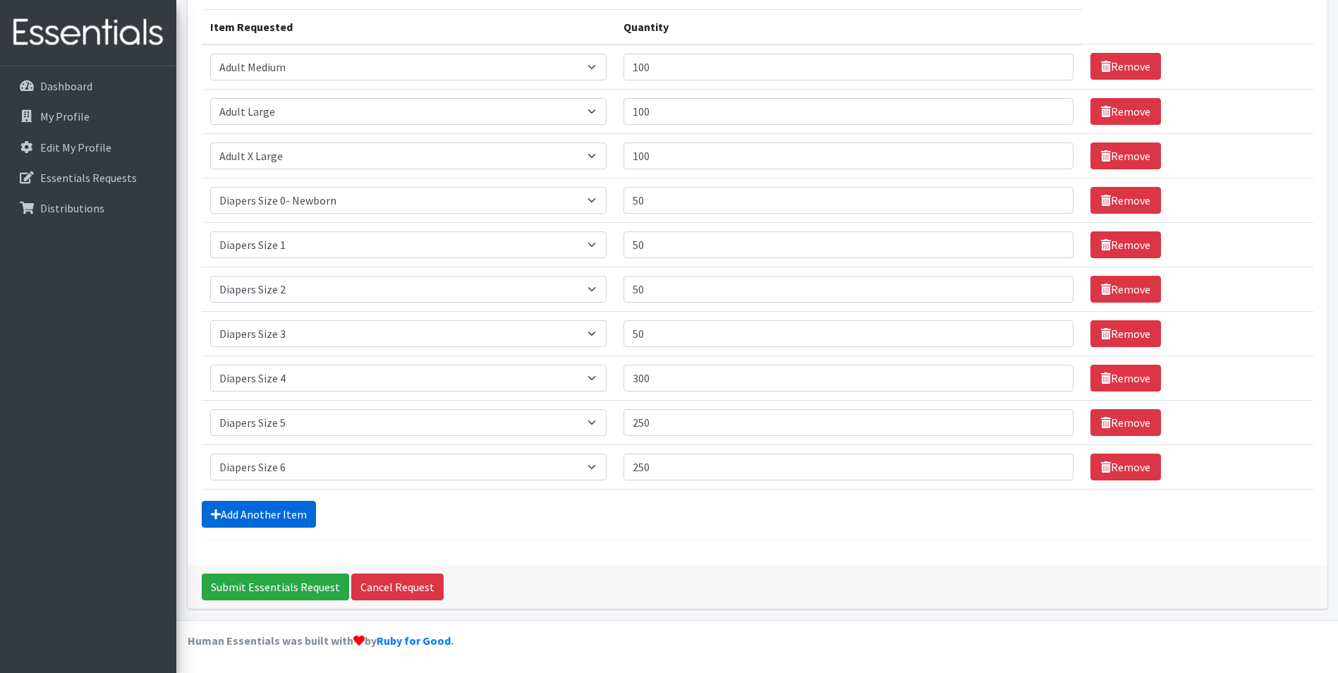
click at [253, 519] on link "Add Another Item" at bounding box center [259, 514] width 114 height 27
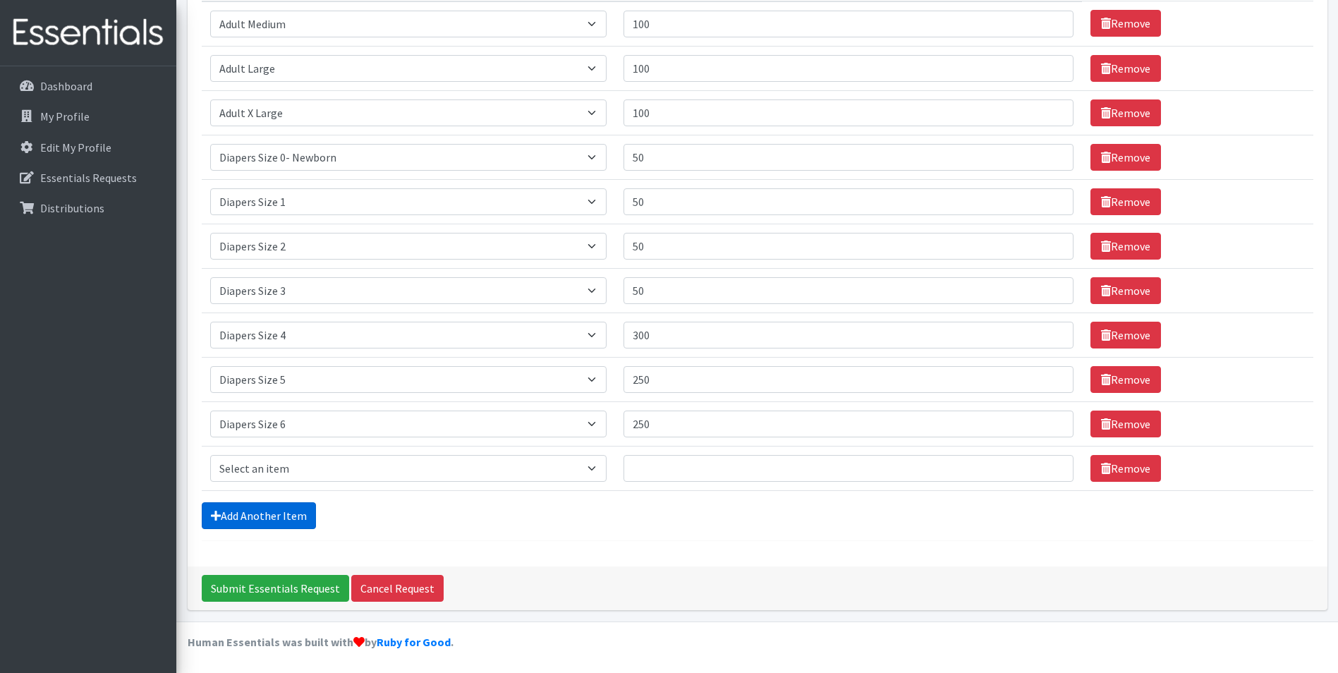
scroll to position [265, 0]
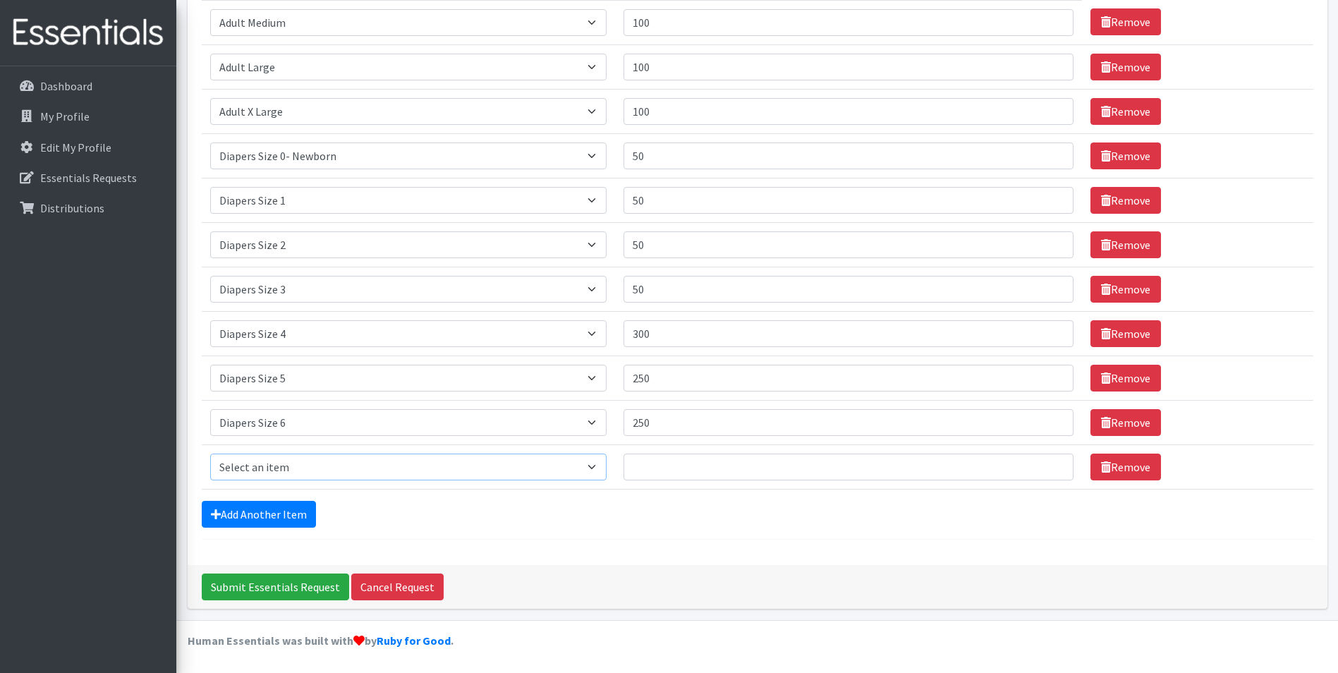
click at [260, 467] on select "Select an item Adult XXX Large Adult Large Adult XX Large Adult Medium Adult Sm…" at bounding box center [408, 466] width 396 height 27
select select "4739"
click at [210, 453] on select "Select an item Adult XXX Large Adult Large Adult XX Large Adult Medium Adult Sm…" at bounding box center [408, 466] width 396 height 27
click at [670, 461] on input "Quantity" at bounding box center [848, 466] width 451 height 27
type input "300"
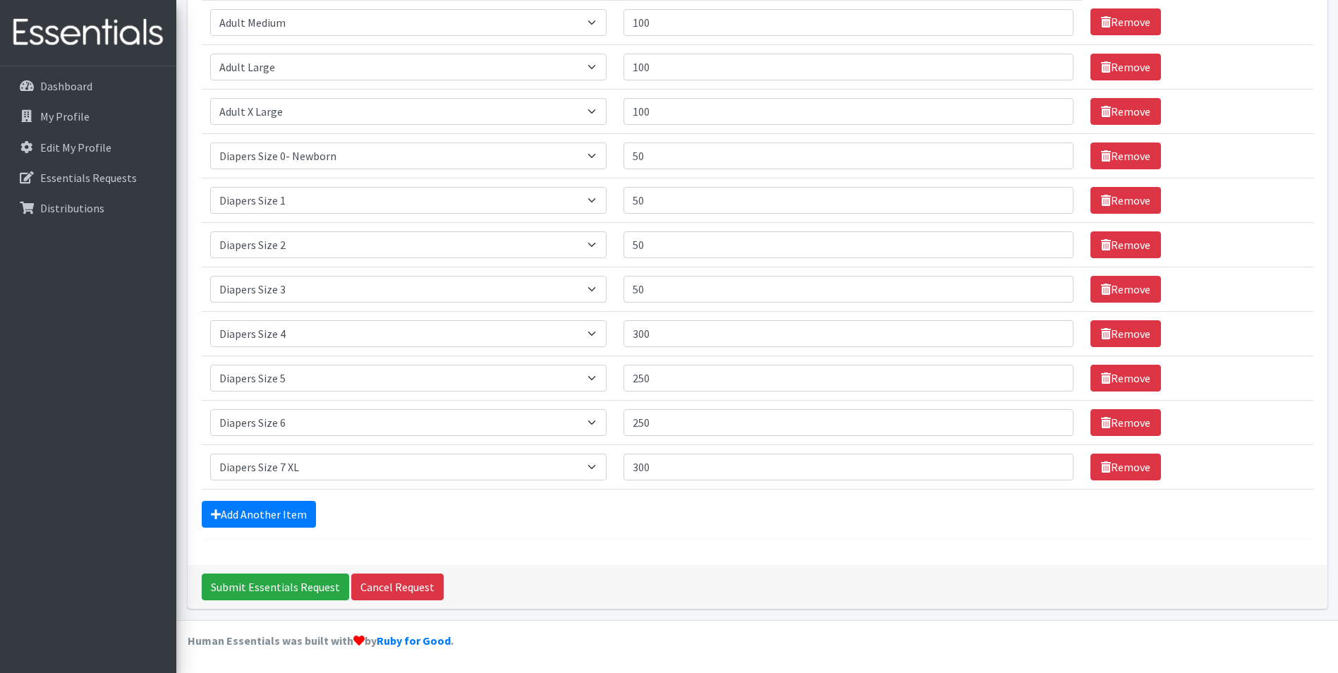
click at [569, 523] on div "Add Another Item" at bounding box center [757, 514] width 1111 height 27
click at [285, 516] on link "Add Another Item" at bounding box center [259, 514] width 114 height 27
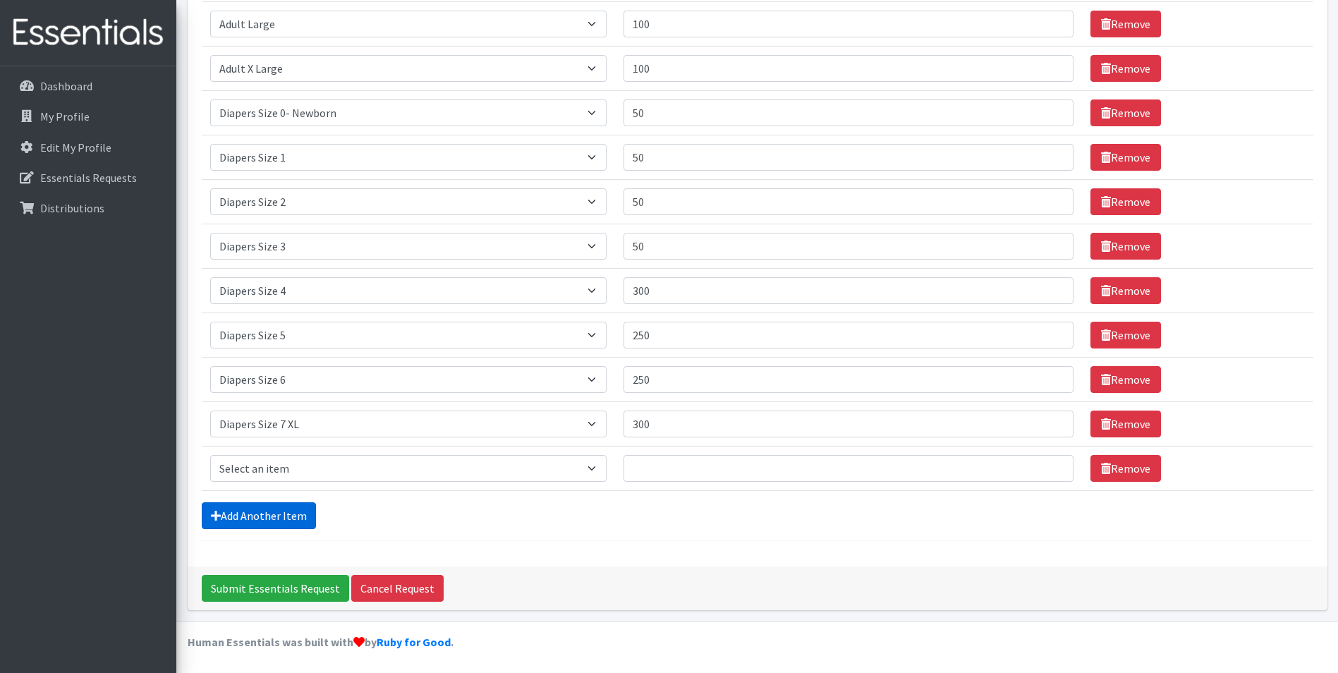
scroll to position [310, 0]
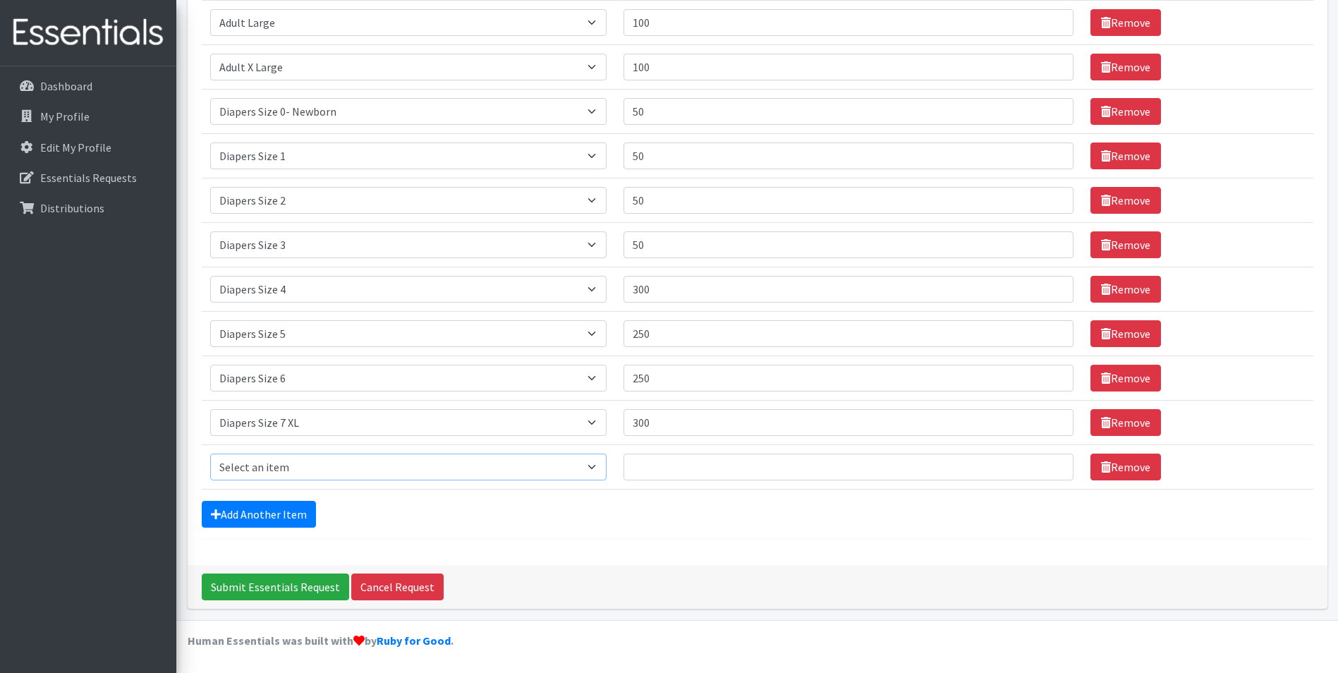
click at [292, 469] on select "Select an item Adult XXX Large Adult Large Adult XX Large Adult Medium Adult Sm…" at bounding box center [408, 466] width 396 height 27
select select "2929"
click at [210, 453] on select "Select an item Adult XXX Large Adult Large Adult XX Large Adult Medium Adult Sm…" at bounding box center [408, 466] width 396 height 27
click at [701, 470] on input "Quantity" at bounding box center [848, 466] width 451 height 27
type input "300"
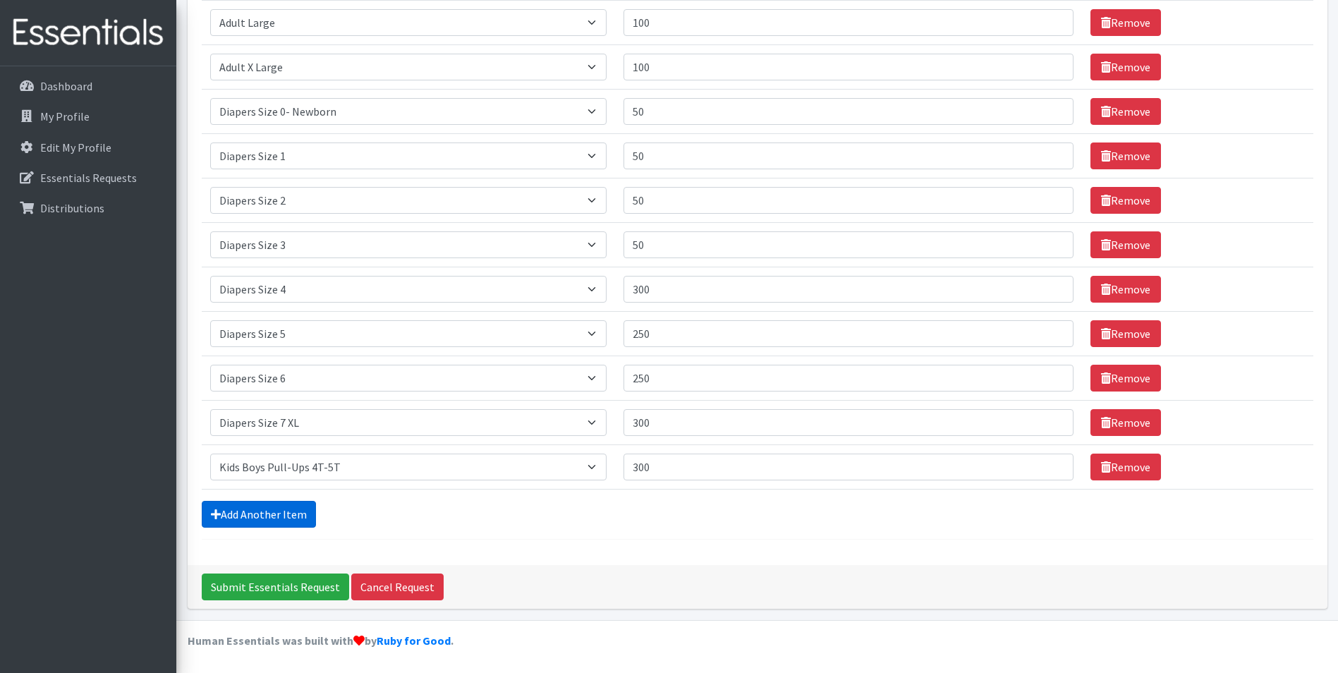
click at [224, 520] on link "Add Another Item" at bounding box center [259, 514] width 114 height 27
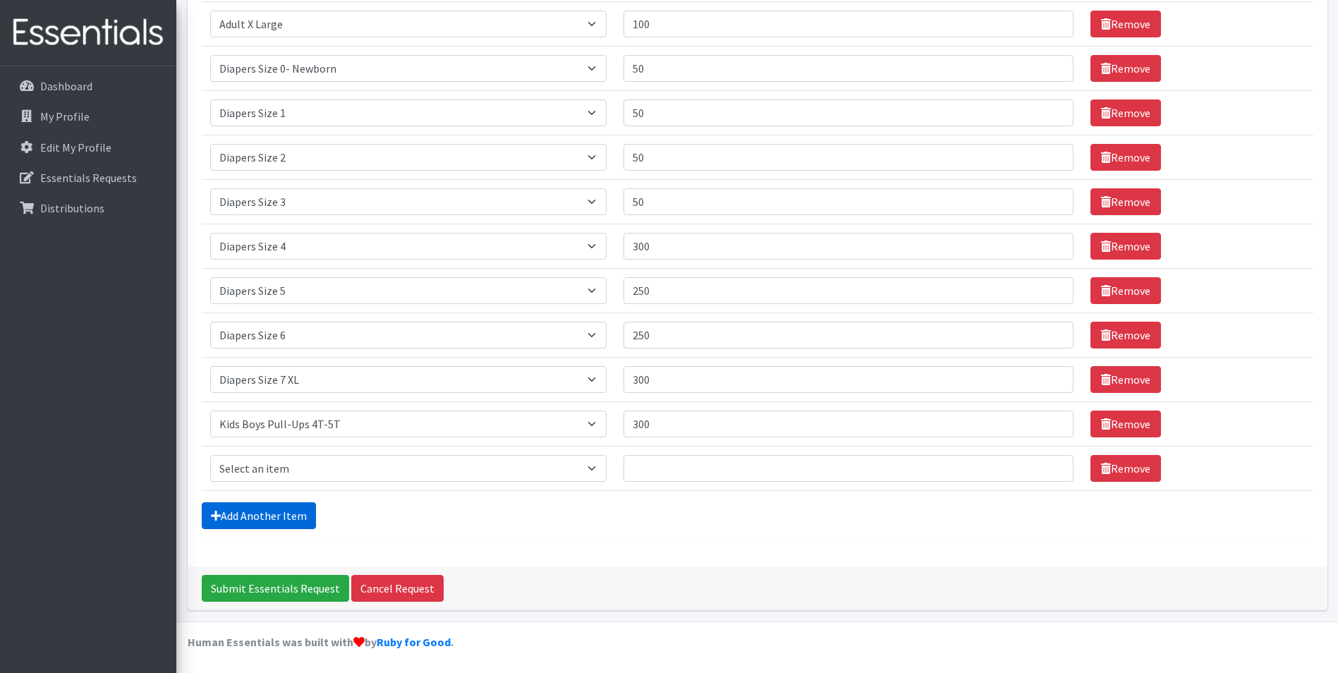
scroll to position [354, 0]
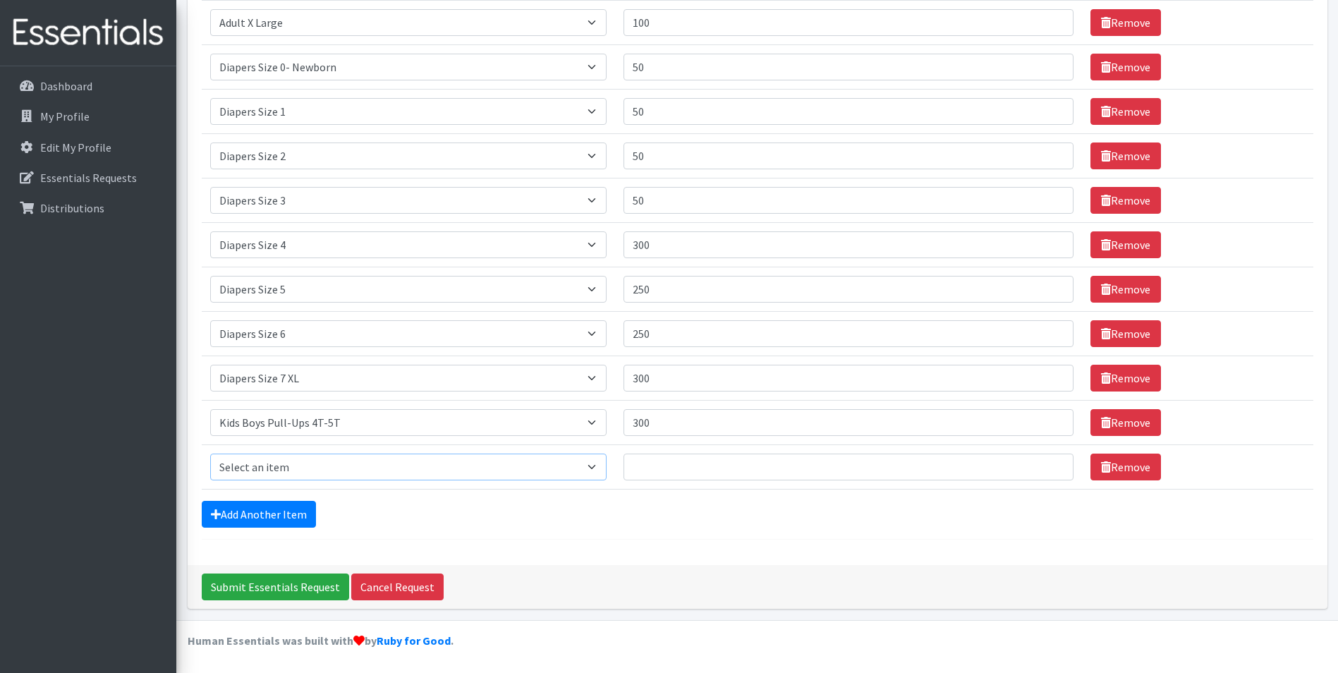
click at [257, 470] on select "Select an item Adult XXX Large Adult Large Adult XX Large Adult Medium Adult Sm…" at bounding box center [408, 466] width 396 height 27
select select "2928"
click at [210, 453] on select "Select an item Adult XXX Large Adult Large Adult XX Large Adult Medium Adult Sm…" at bounding box center [408, 466] width 396 height 27
click at [650, 469] on input "Quantity" at bounding box center [848, 466] width 451 height 27
type input "300"
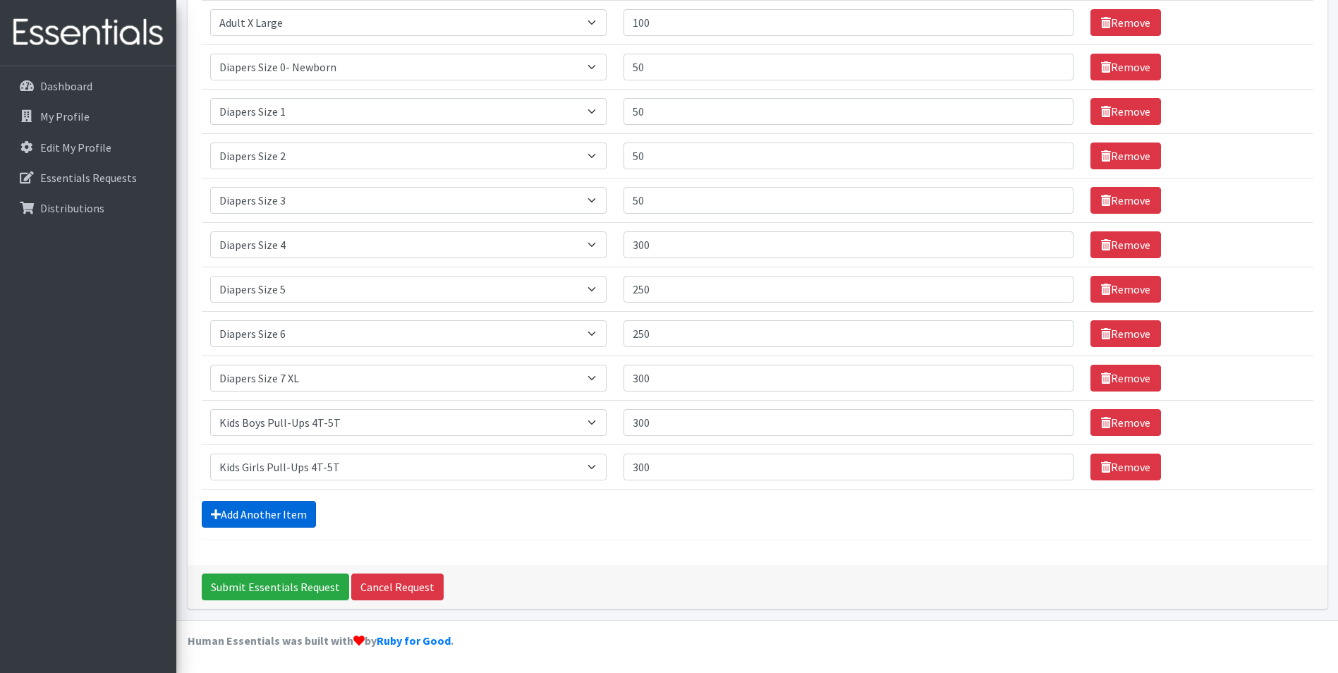
click at [249, 516] on link "Add Another Item" at bounding box center [259, 514] width 114 height 27
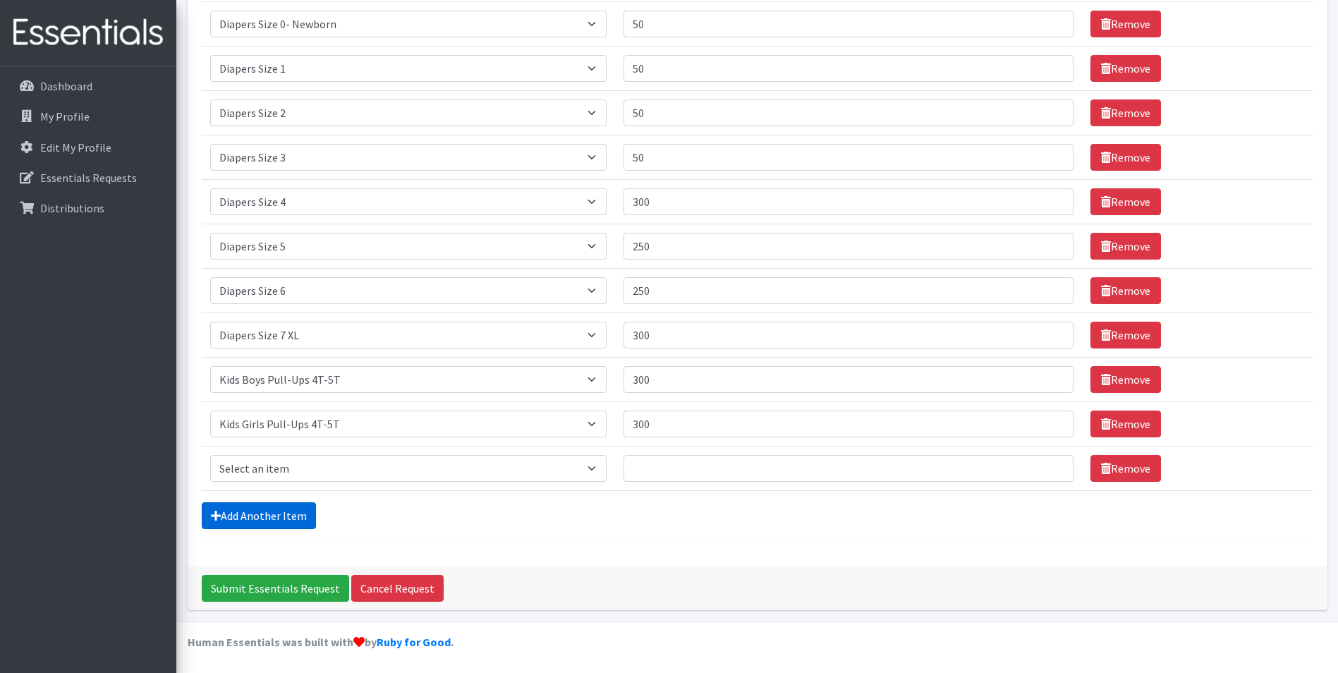
scroll to position [398, 0]
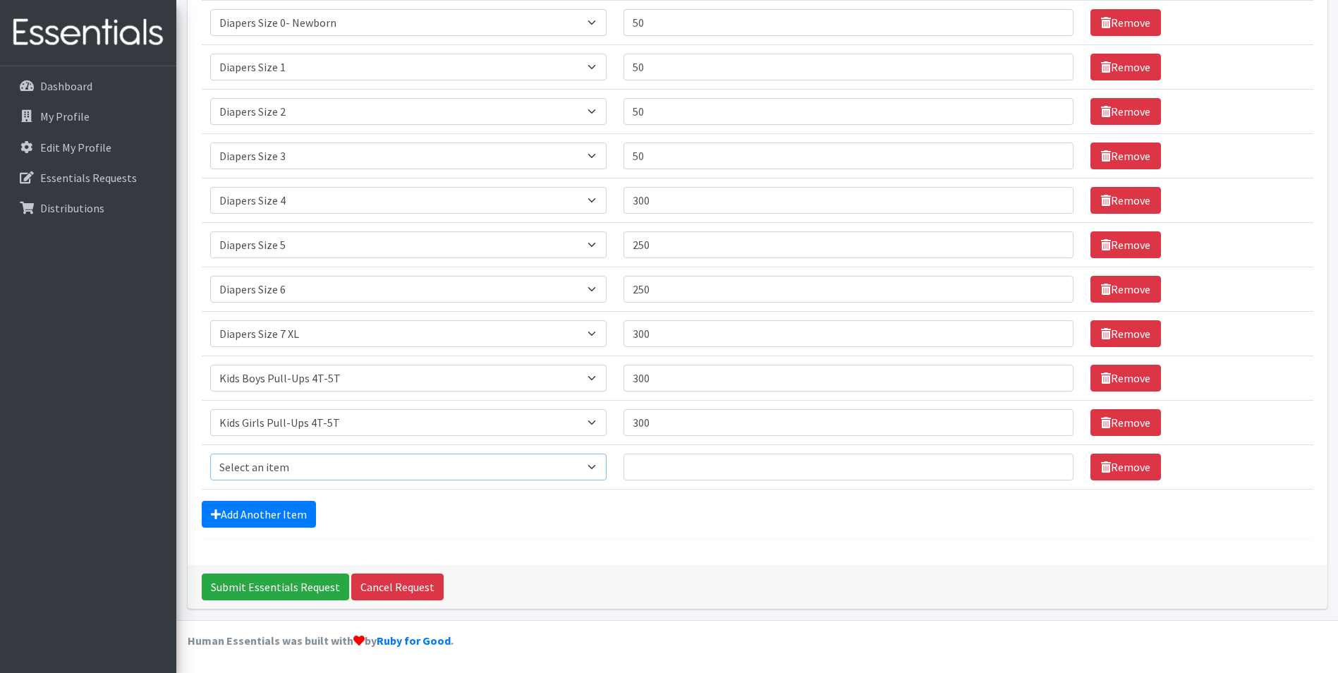
click at [321, 465] on select "Select an item Adult XXX Large Adult Large Adult XX Large Adult Medium Adult Sm…" at bounding box center [408, 466] width 396 height 27
select select "11444"
click at [210, 453] on select "Select an item Adult XXX Large Adult Large Adult XX Large Adult Medium Adult Sm…" at bounding box center [408, 466] width 396 height 27
click at [694, 468] on input "Quantity" at bounding box center [848, 466] width 451 height 27
type input "10"
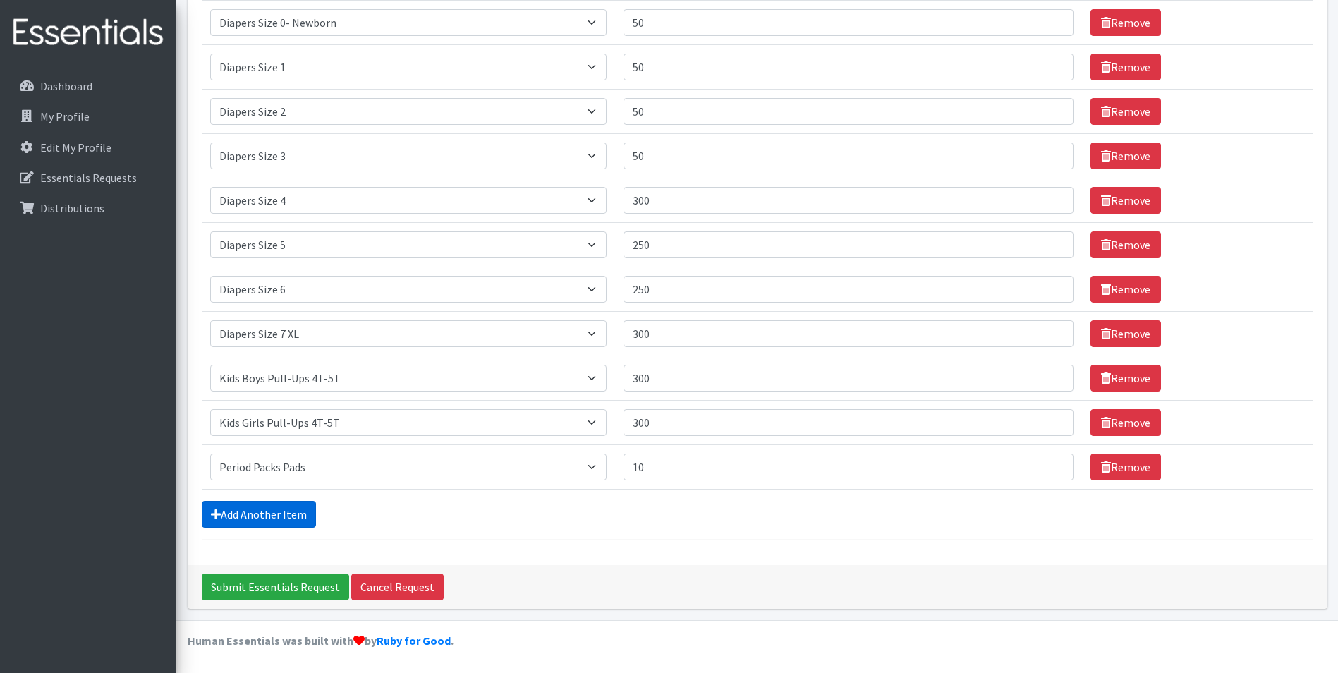
click at [234, 519] on link "Add Another Item" at bounding box center [259, 514] width 114 height 27
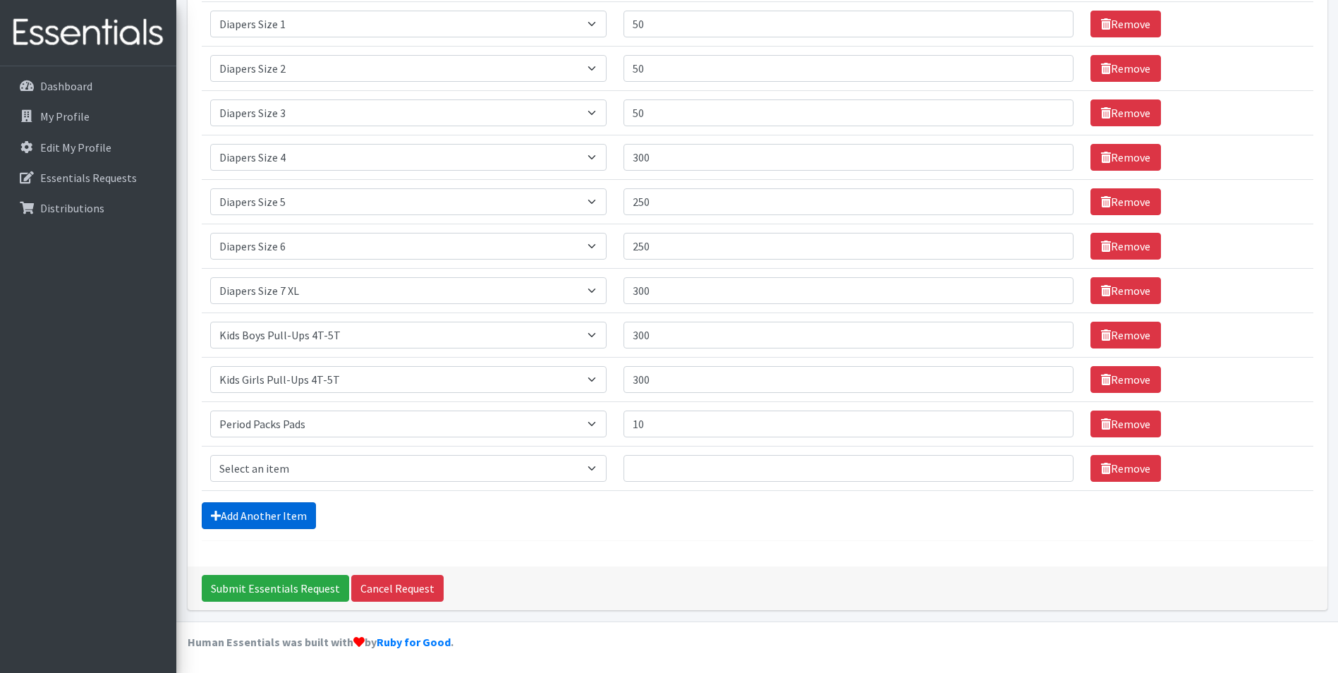
scroll to position [443, 0]
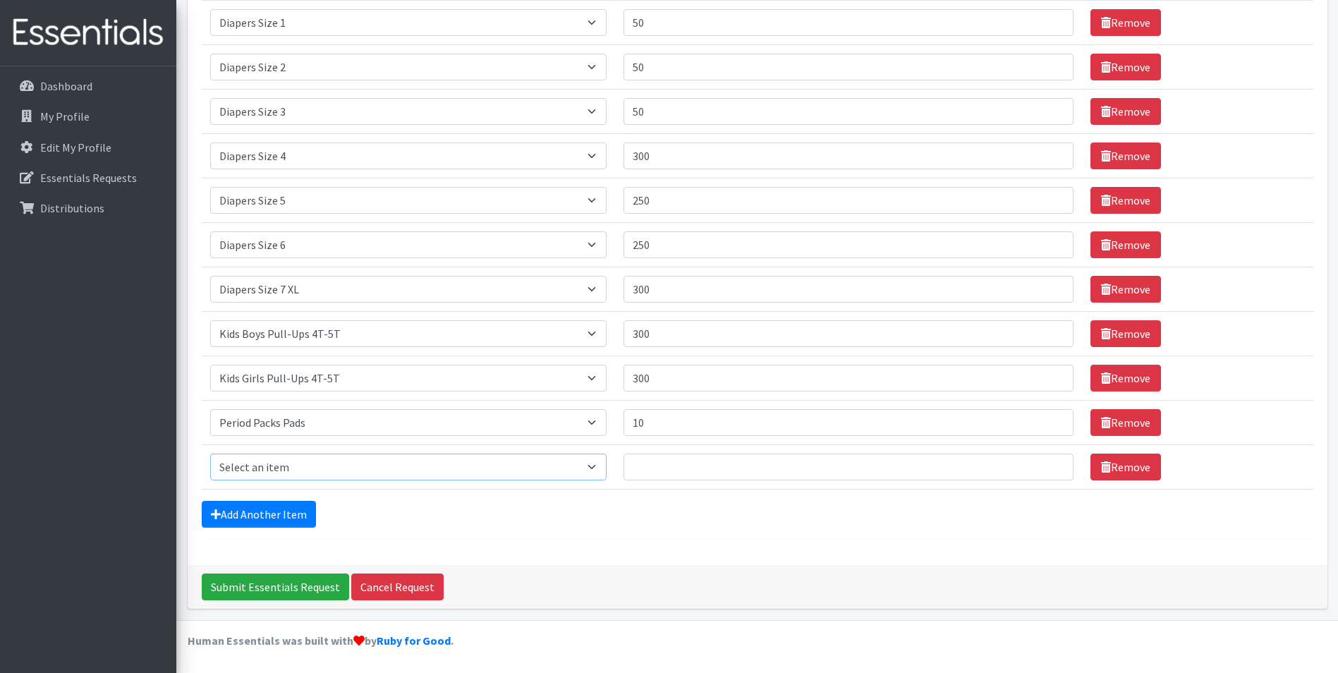
click at [286, 466] on select "Select an item Adult XXX Large Adult Large Adult XX Large Adult Medium Adult Sm…" at bounding box center [408, 466] width 396 height 27
select select "11445"
click at [210, 453] on select "Select an item Adult XXX Large Adult Large Adult XX Large Adult Medium Adult Sm…" at bounding box center [408, 466] width 396 height 27
click at [666, 470] on input "Quantity" at bounding box center [848, 466] width 451 height 27
type input "10"
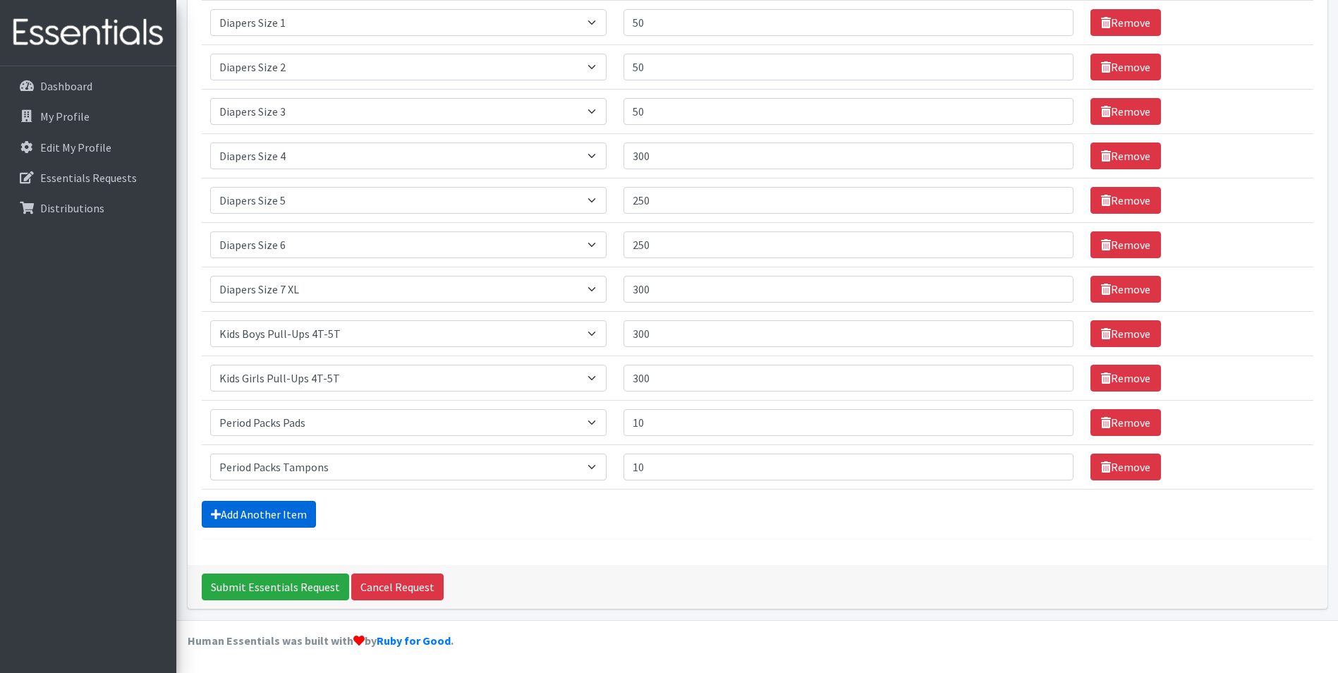
click at [238, 520] on link "Add Another Item" at bounding box center [259, 514] width 114 height 27
click at [248, 470] on select "Select an item Adult XXX Large Adult Large Adult XX Large Adult Medium Adult Sm…" at bounding box center [408, 466] width 396 height 27
select select "4828"
click at [210, 453] on select "Select an item Adult XXX Large Adult Large Adult XX Large Adult Medium Adult Sm…" at bounding box center [408, 466] width 396 height 27
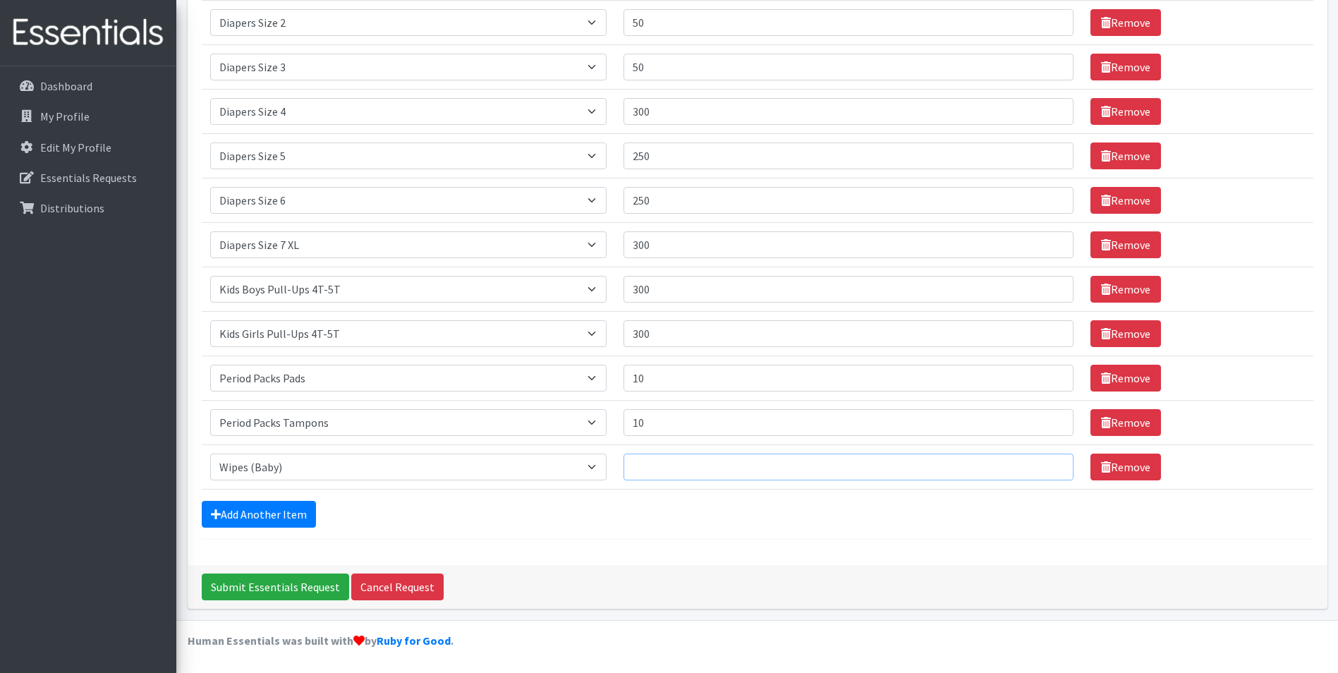
click at [671, 464] on input "Quantity" at bounding box center [848, 466] width 451 height 27
type input "35"
click at [221, 520] on link "Add Another Item" at bounding box center [259, 514] width 114 height 27
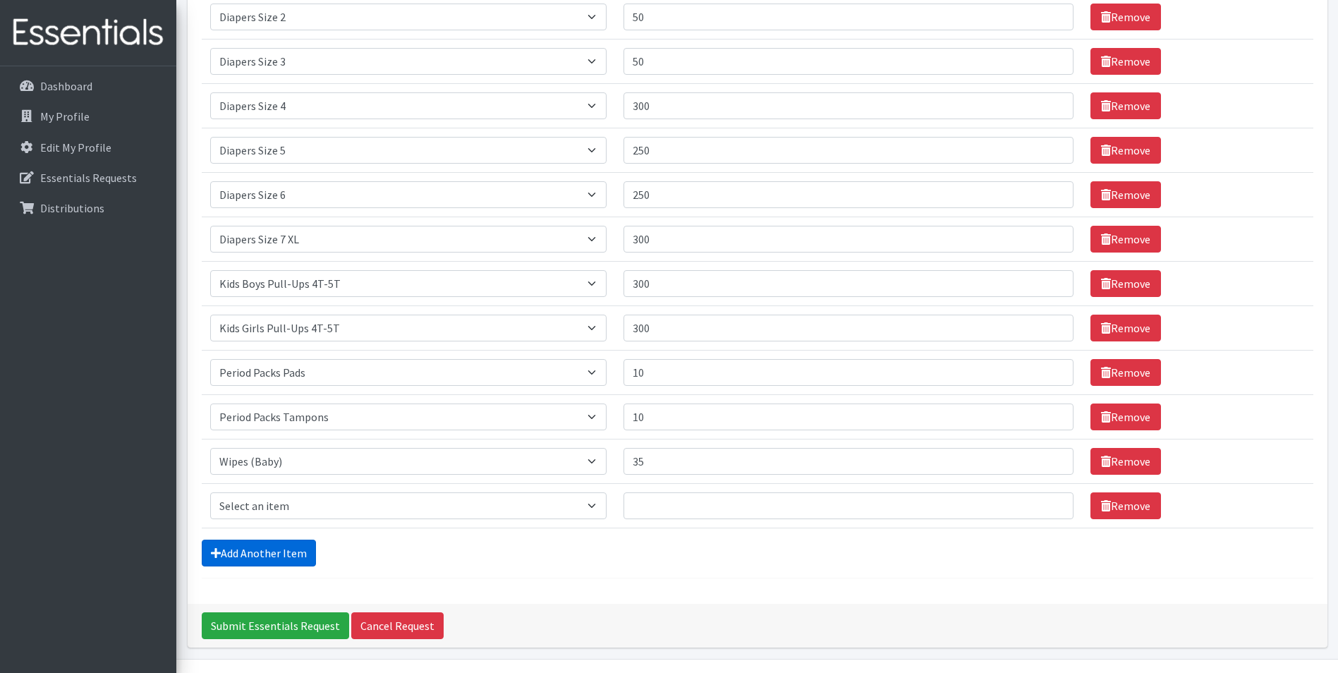
scroll to position [532, 0]
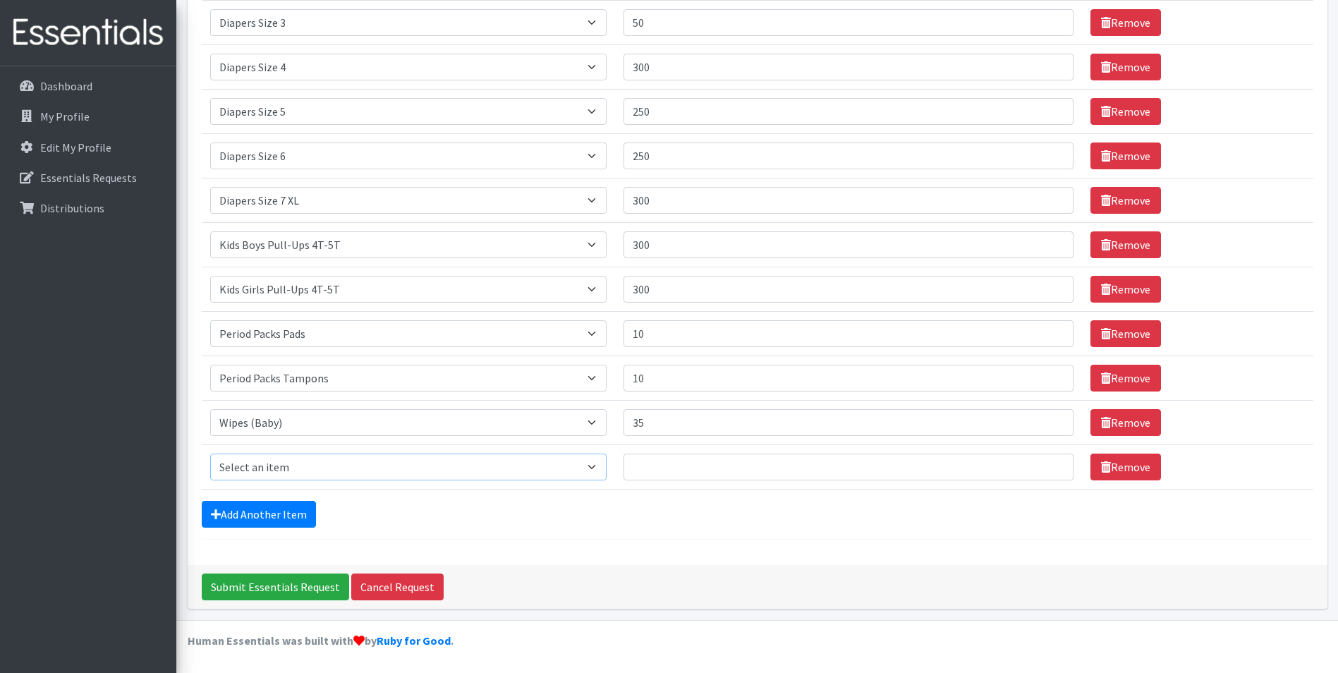
click at [266, 463] on select "Select an item Adult XXX Large Adult Large Adult XX Large Adult Medium Adult Sm…" at bounding box center [408, 466] width 396 height 27
click at [423, 510] on div "Add Another Item" at bounding box center [757, 514] width 1111 height 27
click at [1128, 468] on link "Remove" at bounding box center [1125, 466] width 71 height 27
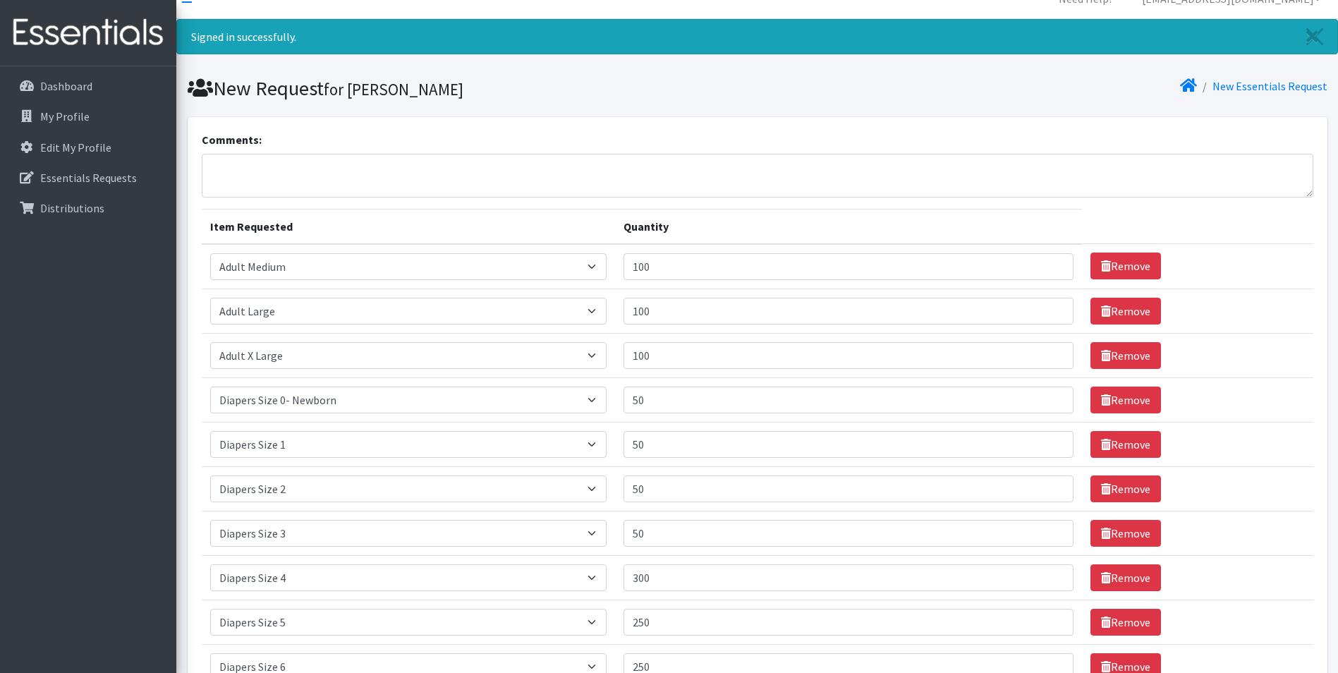
scroll to position [0, 0]
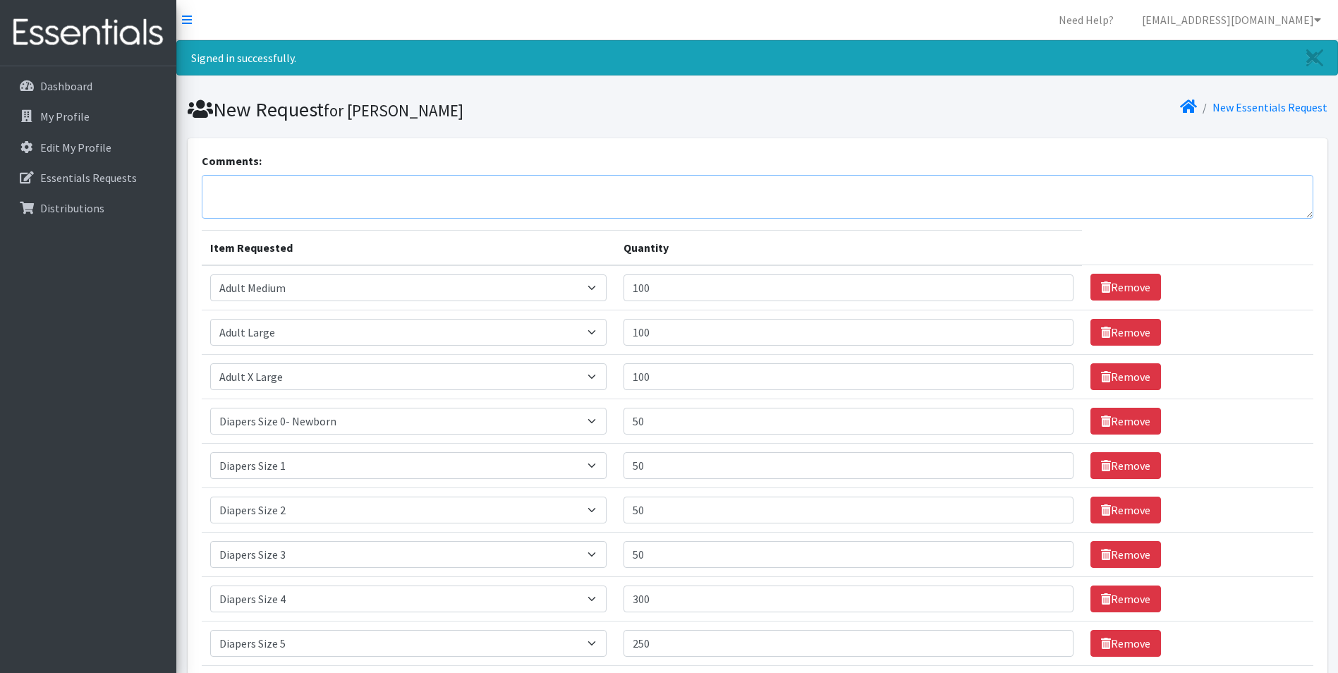
click at [214, 188] on textarea "Comments:" at bounding box center [757, 197] width 1111 height 44
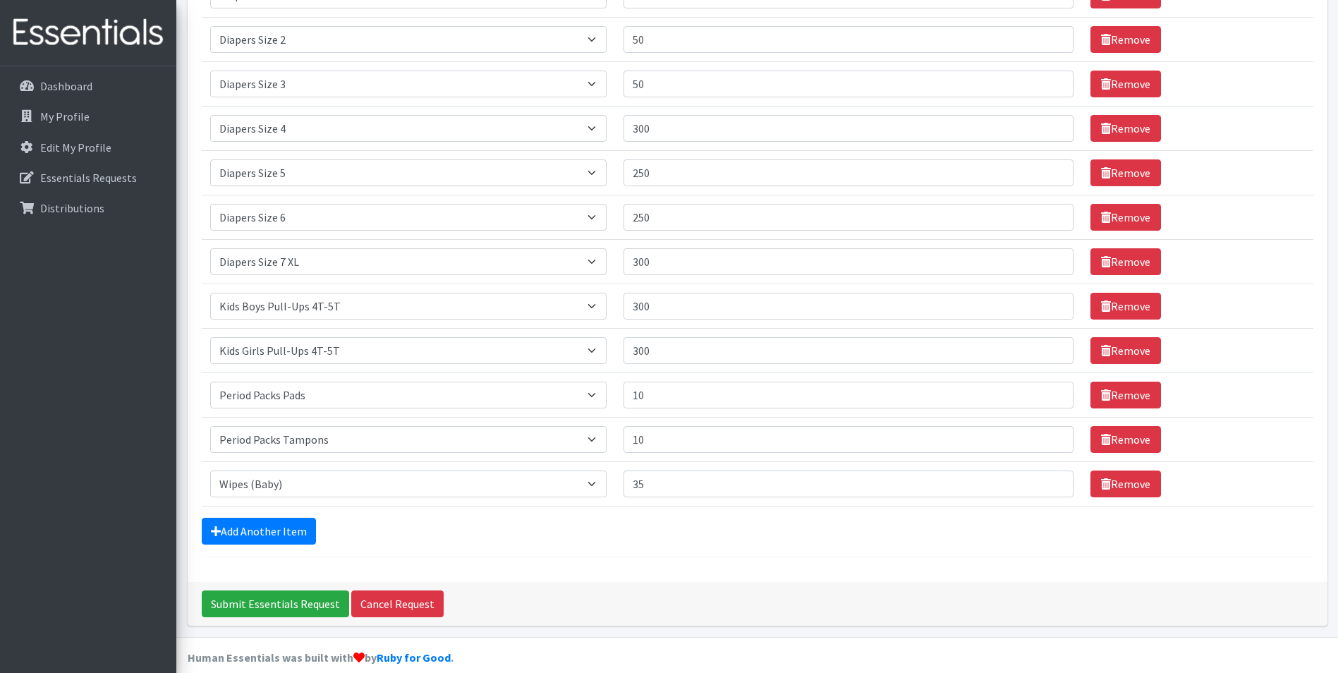
scroll to position [487, 0]
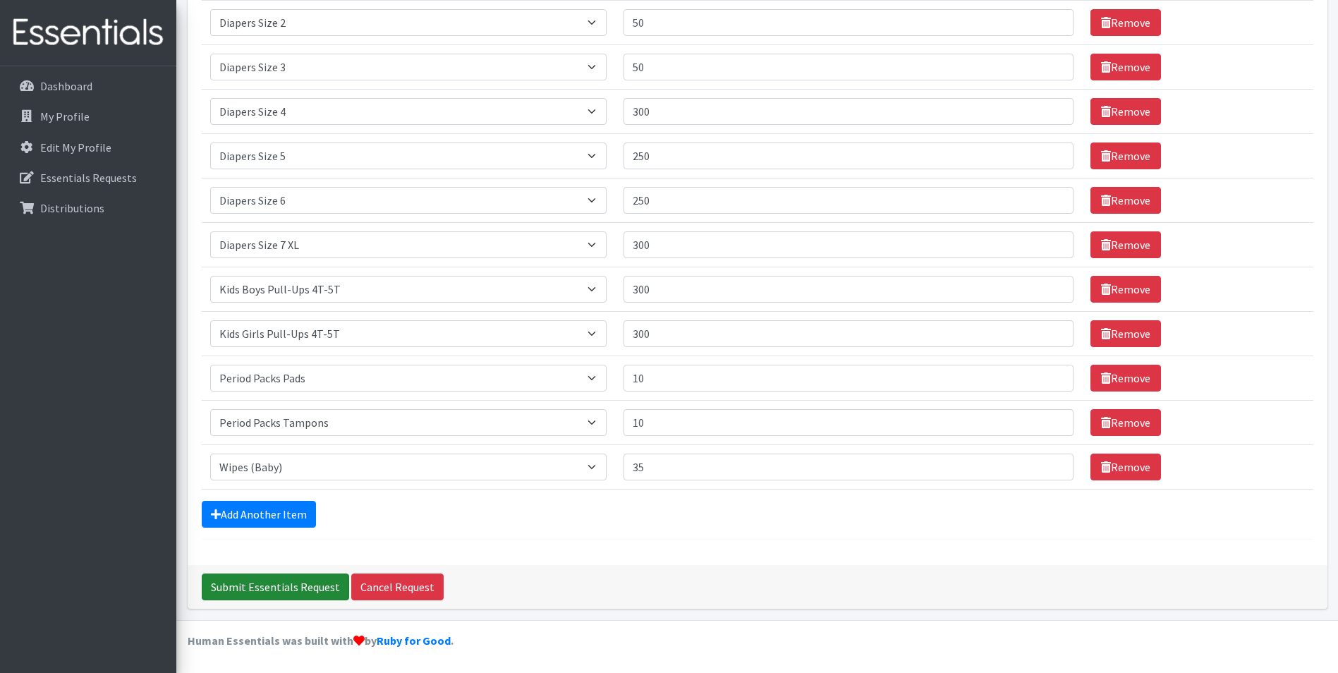
type textarea "May we please order adult men's pull ups ... not the diaper kind with tabs? 1 s…"
click at [255, 597] on input "Submit Essentials Request" at bounding box center [275, 586] width 147 height 27
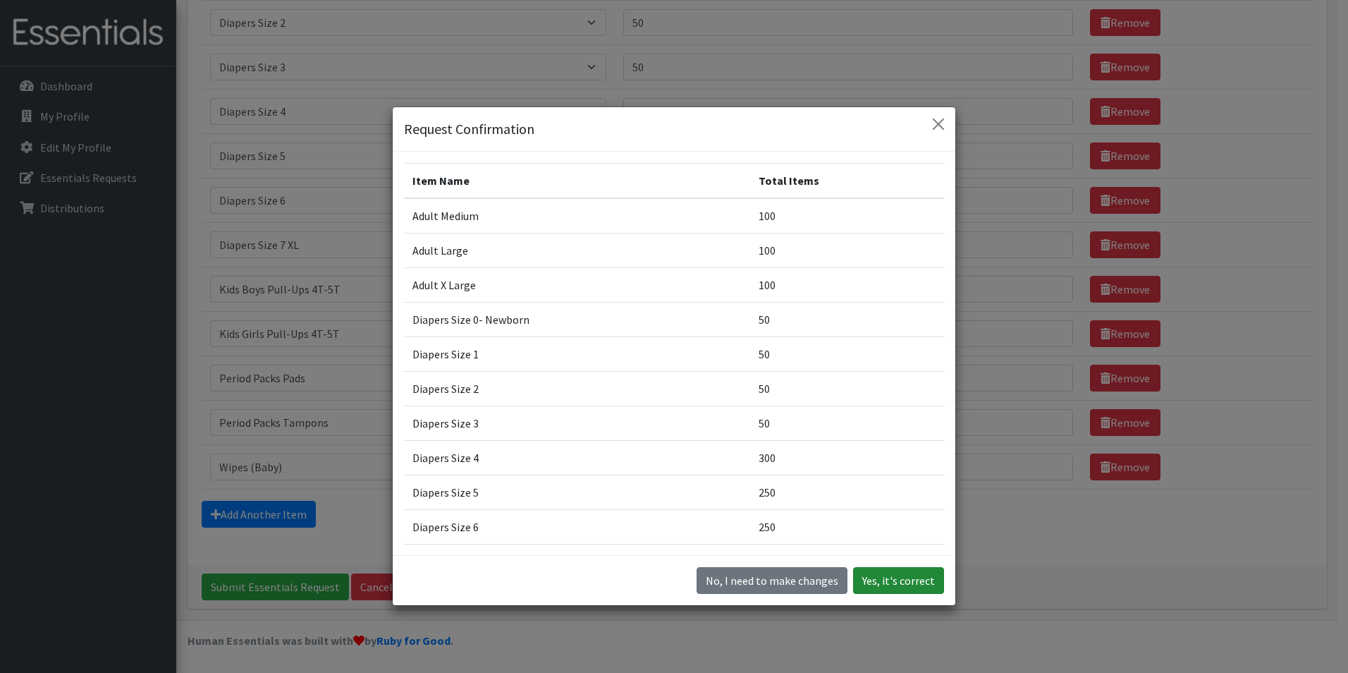
click at [886, 585] on button "Yes, it's correct" at bounding box center [898, 580] width 91 height 27
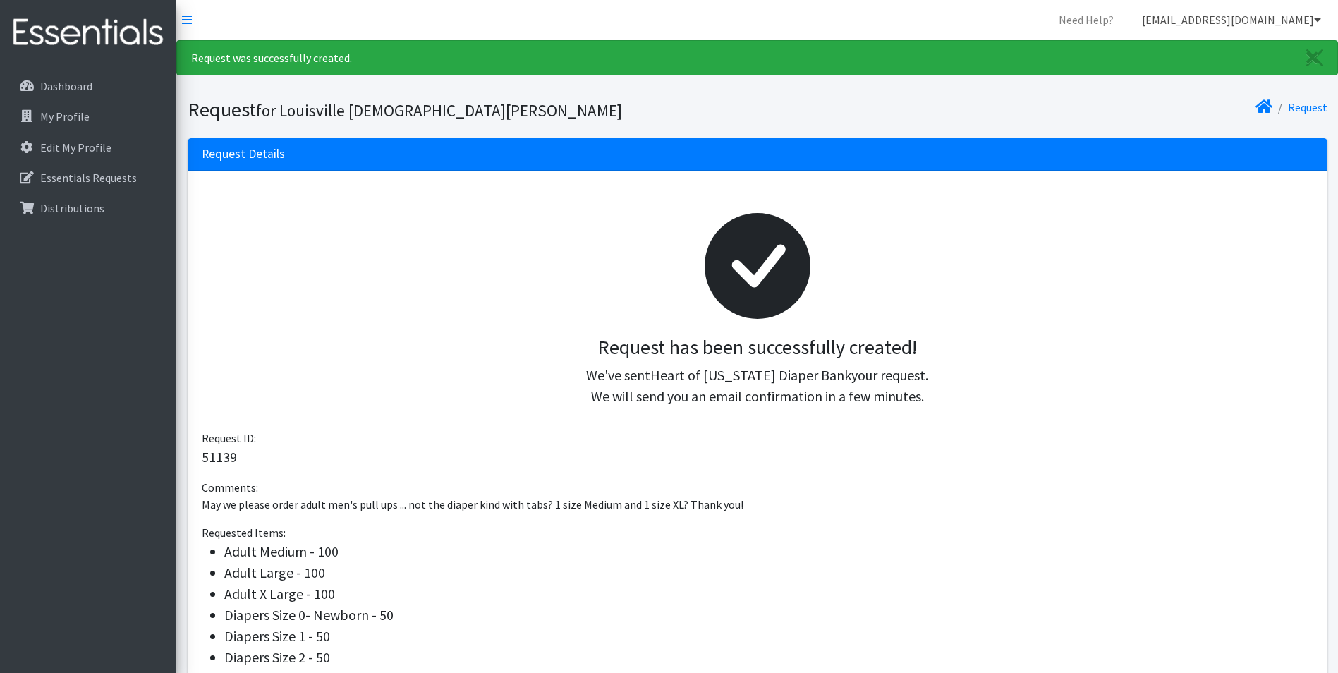
click at [1299, 22] on link "[EMAIL_ADDRESS][DOMAIN_NAME]" at bounding box center [1232, 20] width 202 height 28
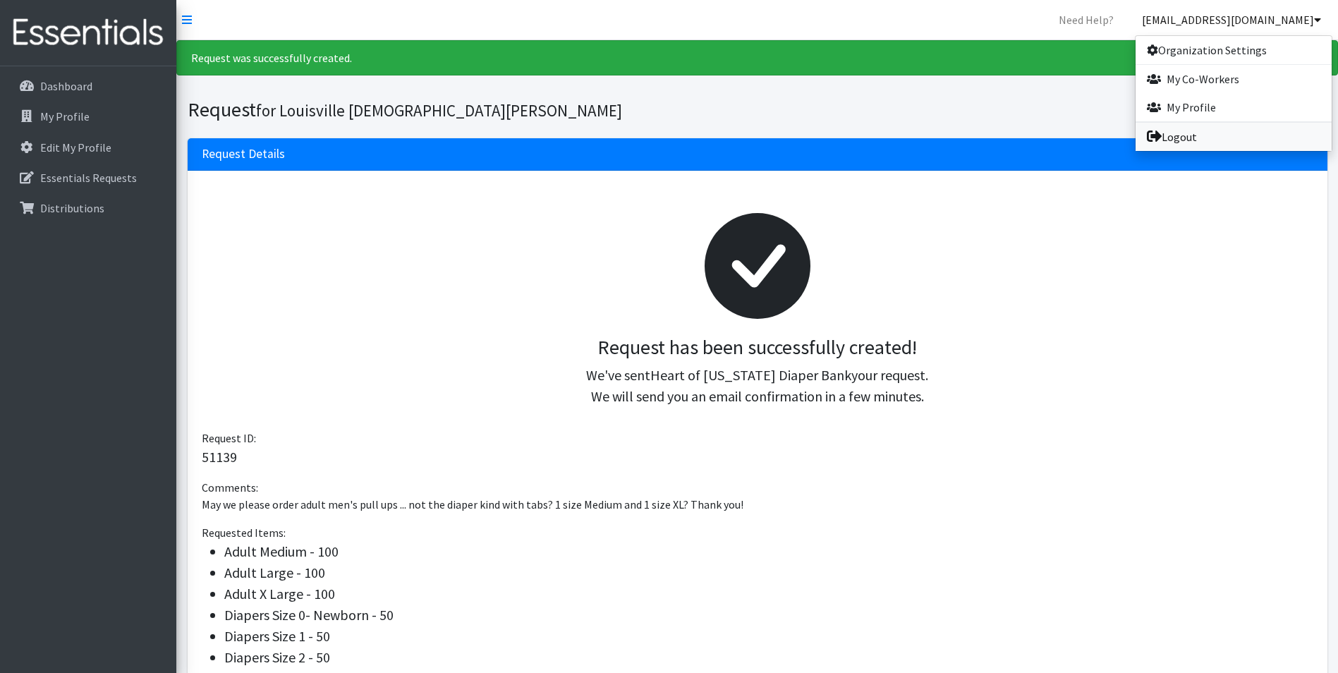
drag, startPoint x: 1193, startPoint y: 136, endPoint x: 1111, endPoint y: 123, distance: 83.5
click at [1193, 136] on link "Logout" at bounding box center [1233, 137] width 196 height 28
